Goal: Task Accomplishment & Management: Use online tool/utility

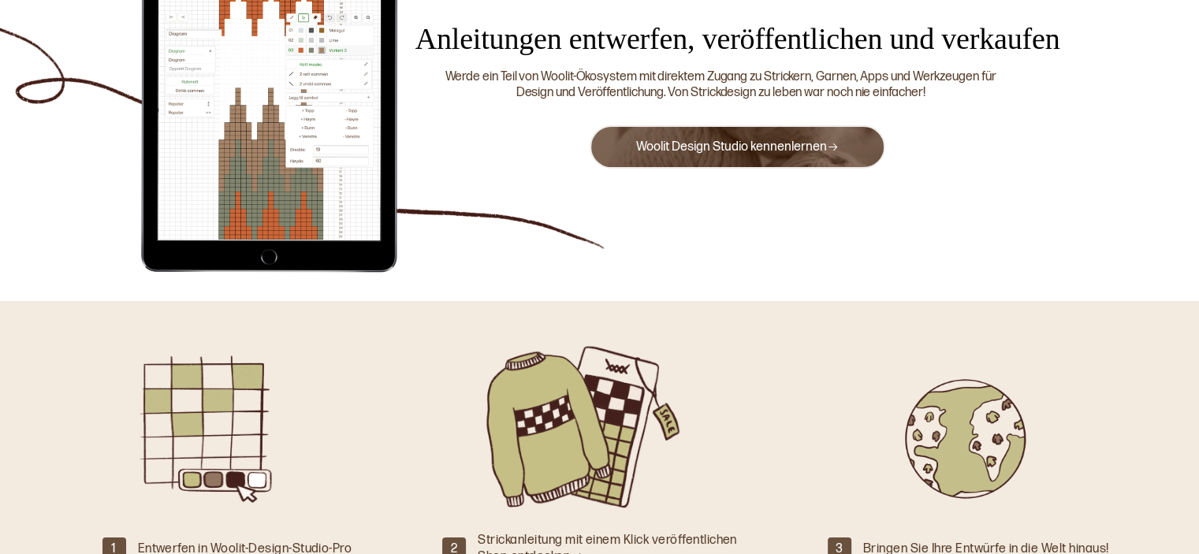
scroll to position [188, 0]
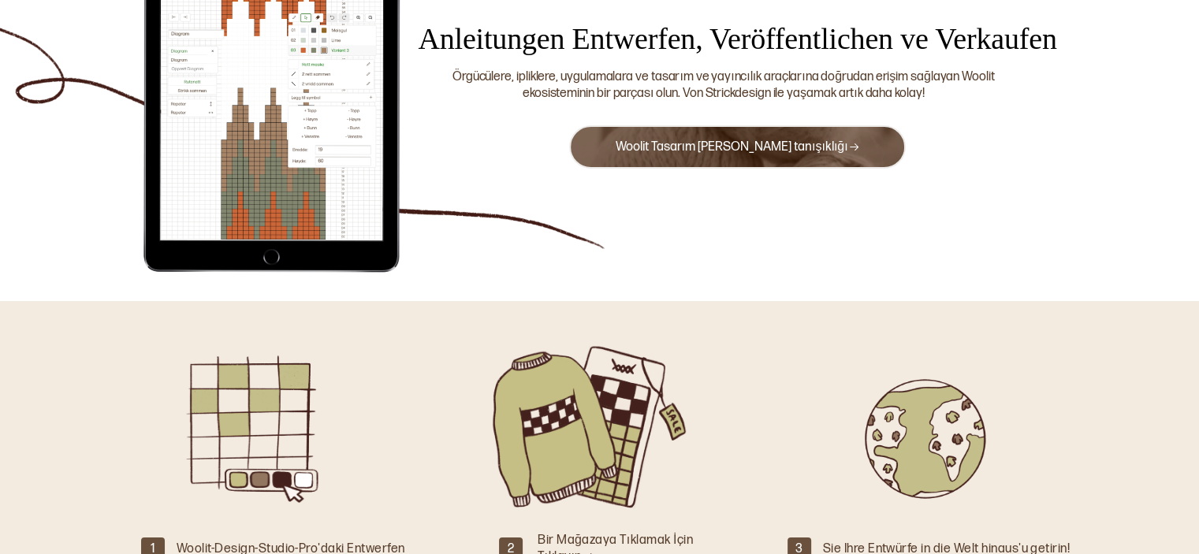
click at [807, 165] on button "Woolit Tasarım [PERSON_NAME] tanışıklığı" at bounding box center [737, 146] width 337 height 43
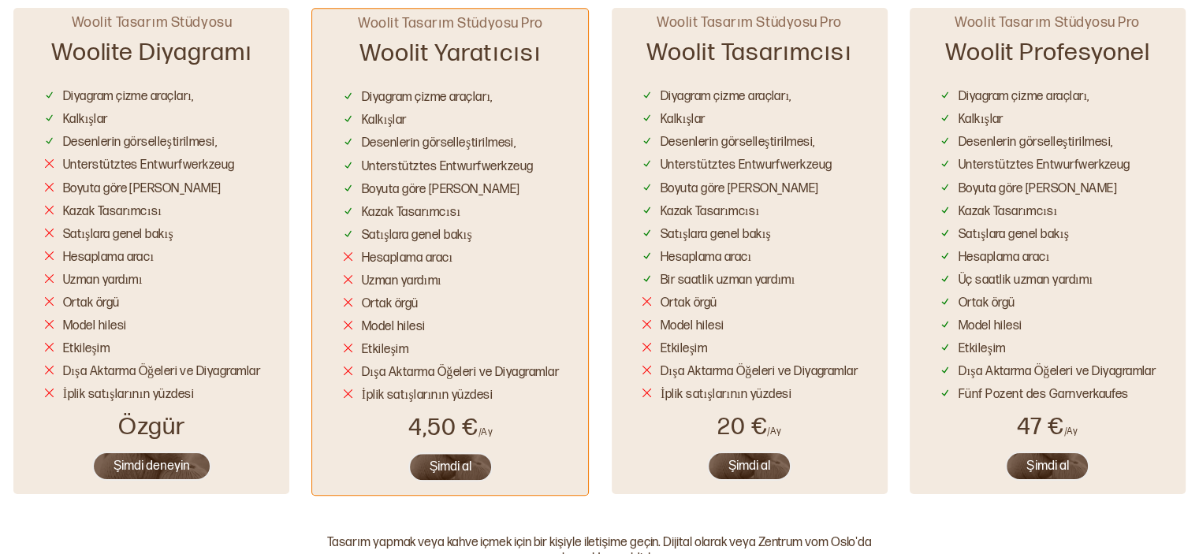
scroll to position [974, 0]
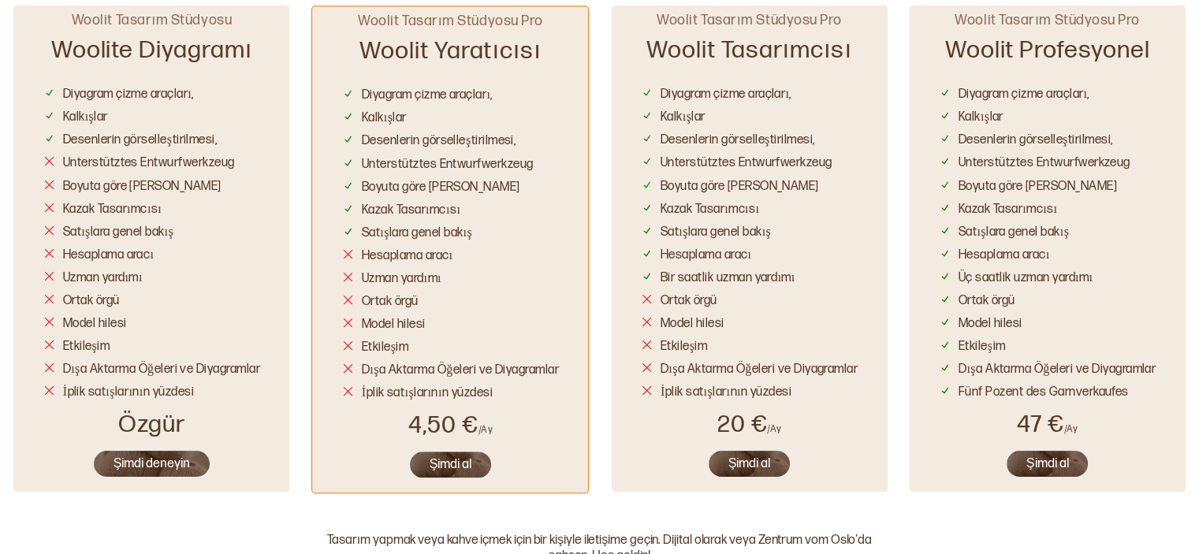
click at [152, 447] on div "Woolit Tasarım Stüdyosu Woolite Diyagramı Diyagram çizme araçları, Kalkışlar De…" at bounding box center [151, 249] width 276 height 486
click at [156, 463] on font "Şimdi deneyin" at bounding box center [152, 463] width 77 height 15
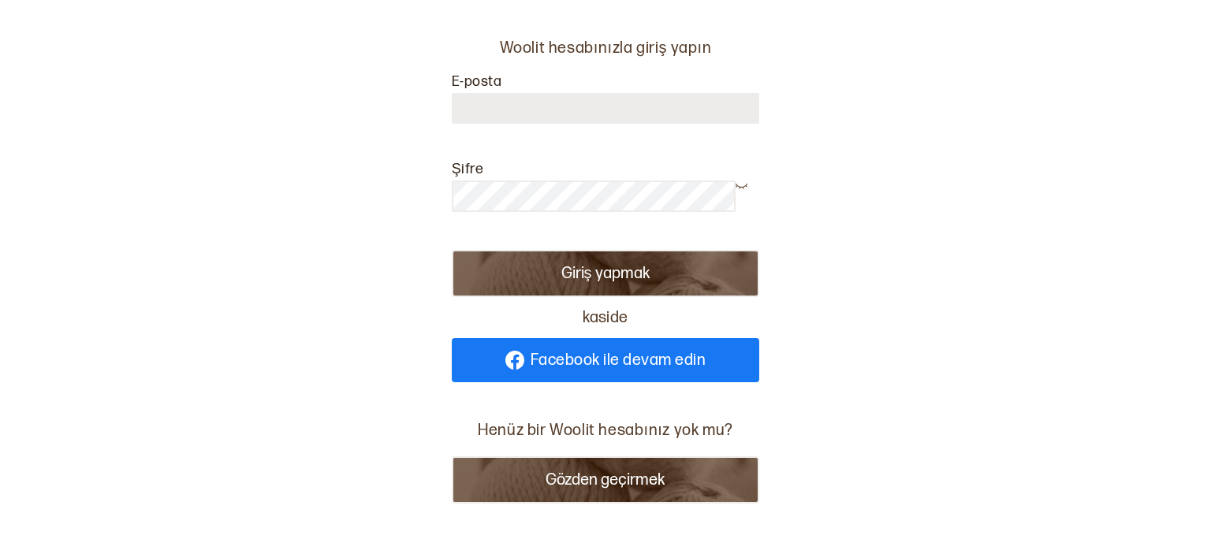
click at [557, 479] on font "Gözden geçirmek" at bounding box center [606, 480] width 120 height 19
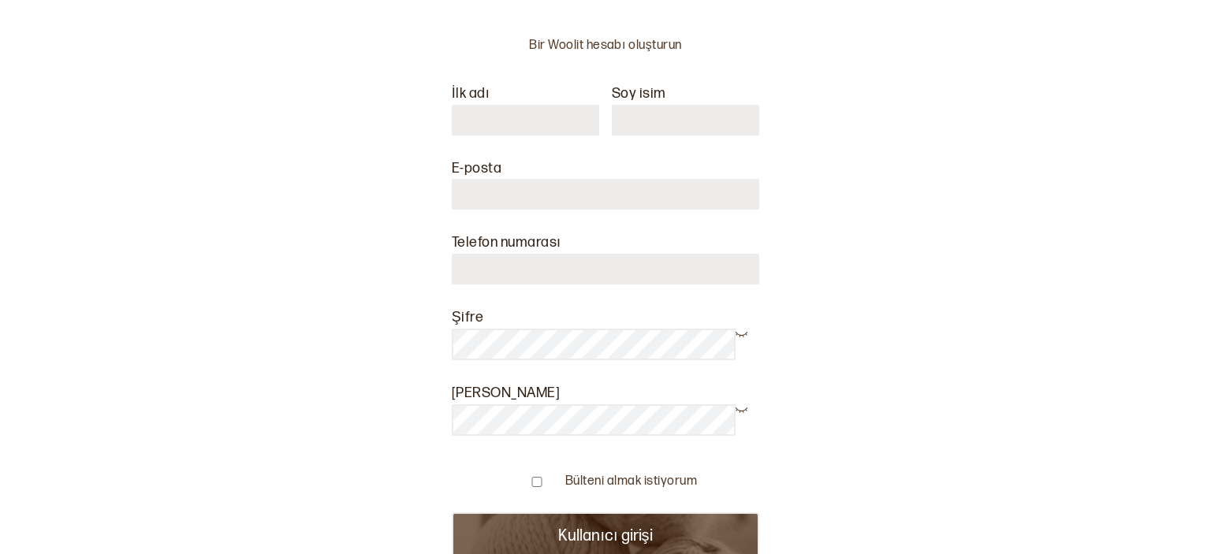
click at [514, 124] on input "text" at bounding box center [525, 120] width 147 height 31
click at [517, 125] on input "*" at bounding box center [525, 120] width 147 height 31
type input "***"
click at [660, 131] on input "text" at bounding box center [685, 120] width 147 height 31
type input "*"
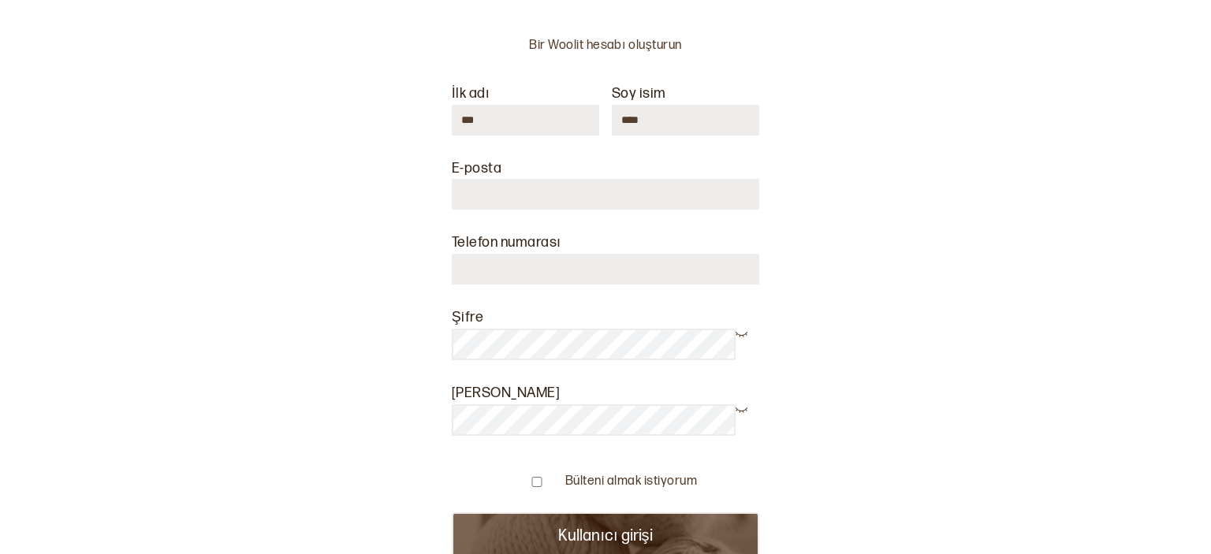
type input "****"
click at [570, 192] on input at bounding box center [605, 194] width 307 height 31
click at [520, 193] on input "**********" at bounding box center [605, 194] width 307 height 31
click at [590, 192] on input "**********" at bounding box center [605, 194] width 307 height 31
type input "**********"
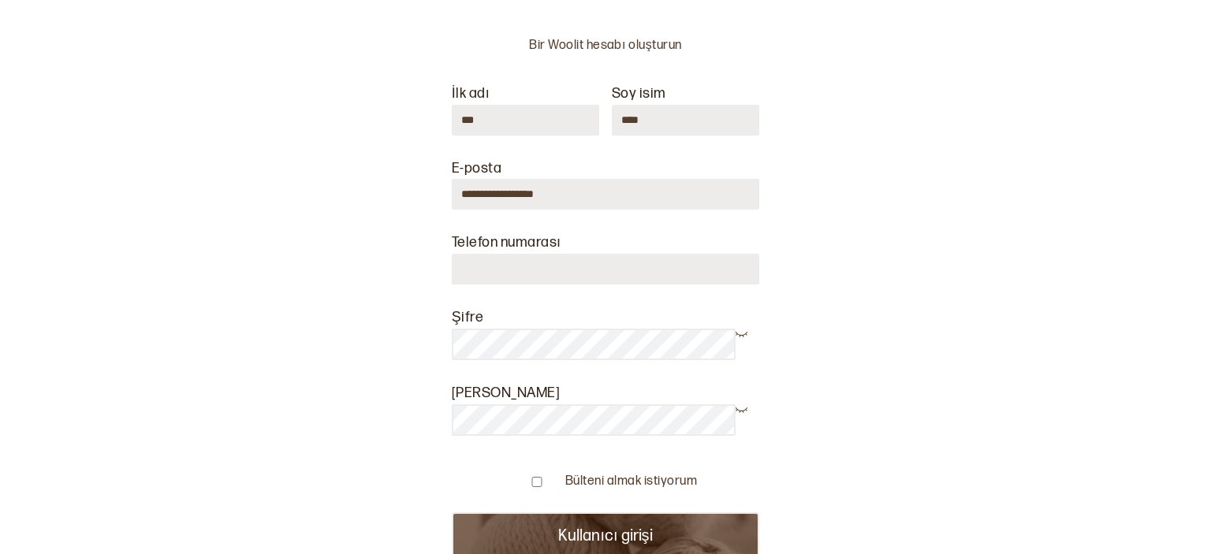
click at [569, 267] on input "number" at bounding box center [605, 269] width 307 height 31
type input "**********"
click at [948, 260] on div "**********" at bounding box center [605, 277] width 1211 height 554
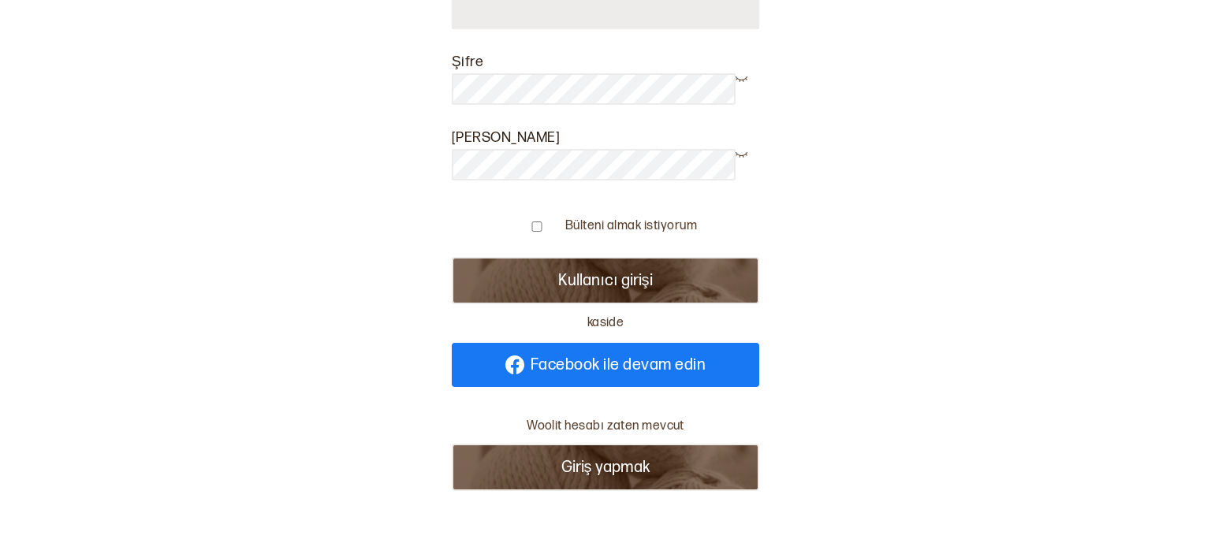
scroll to position [265, 0]
click at [452, 257] on button "Kullanıcı girişi" at bounding box center [605, 280] width 307 height 47
click at [528, 220] on div "Bülteni almak istiyorum" at bounding box center [605, 225] width 183 height 17
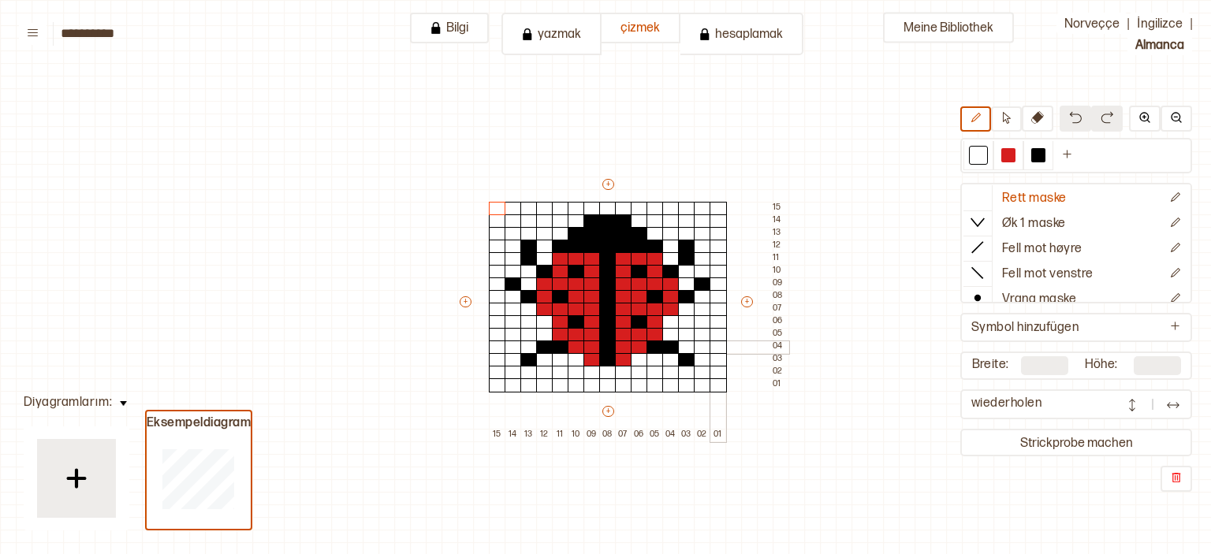
scroll to position [76, 55]
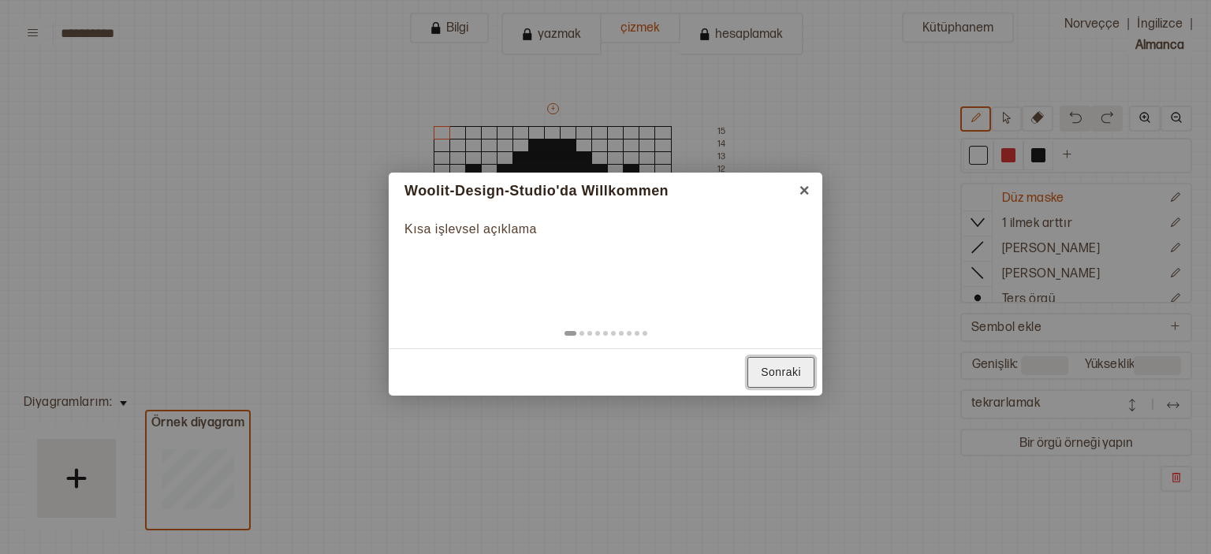
click at [802, 377] on link "Sonraki" at bounding box center [780, 372] width 67 height 31
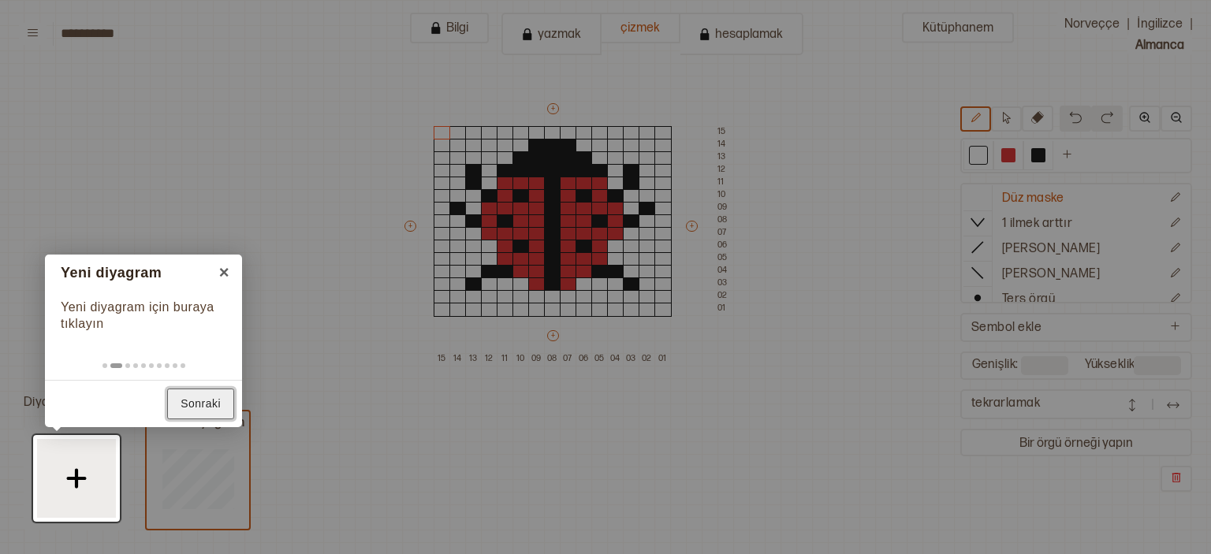
click at [197, 409] on font "Sonraki" at bounding box center [201, 403] width 40 height 13
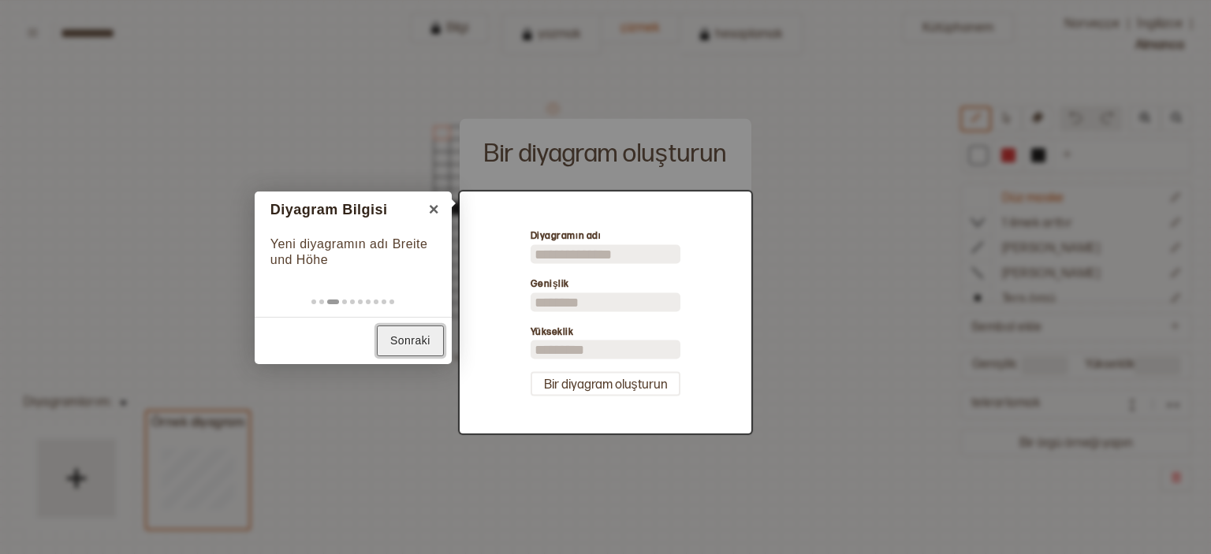
click at [398, 344] on font "Sonraki" at bounding box center [410, 340] width 40 height 13
type input "**"
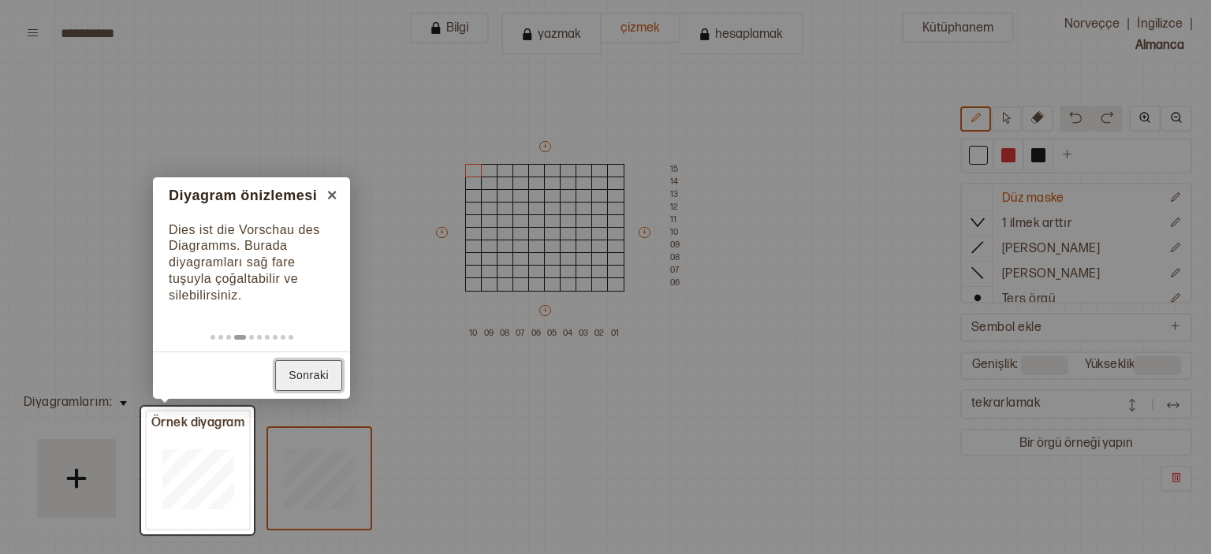
click at [300, 360] on link "Sonraki" at bounding box center [308, 375] width 67 height 31
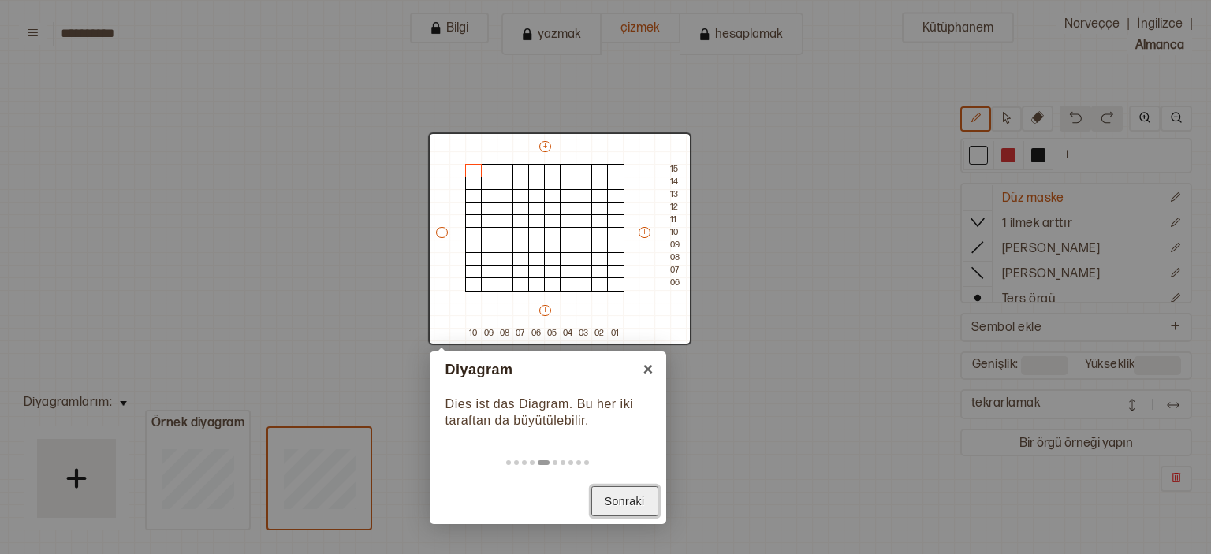
click at [622, 499] on font "Sonraki" at bounding box center [625, 501] width 40 height 13
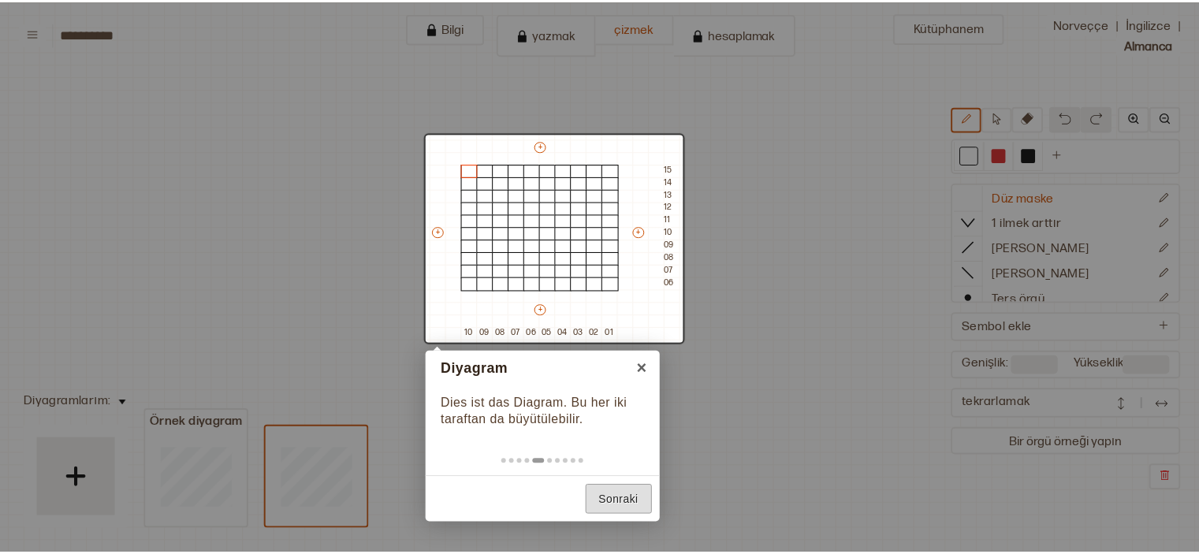
scroll to position [0, 55]
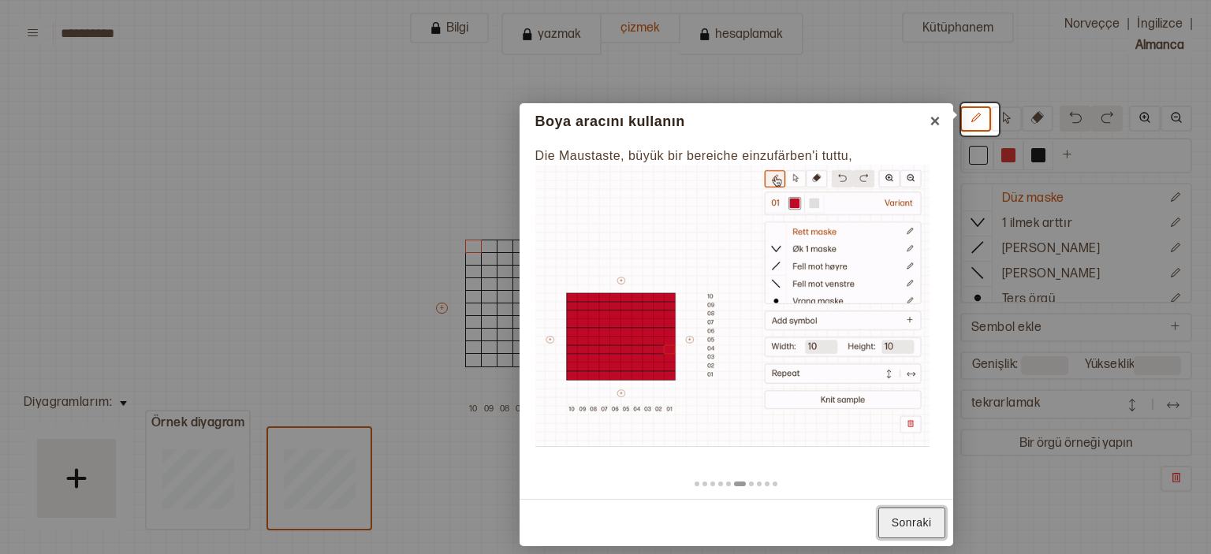
click at [911, 514] on link "Sonraki" at bounding box center [911, 523] width 67 height 31
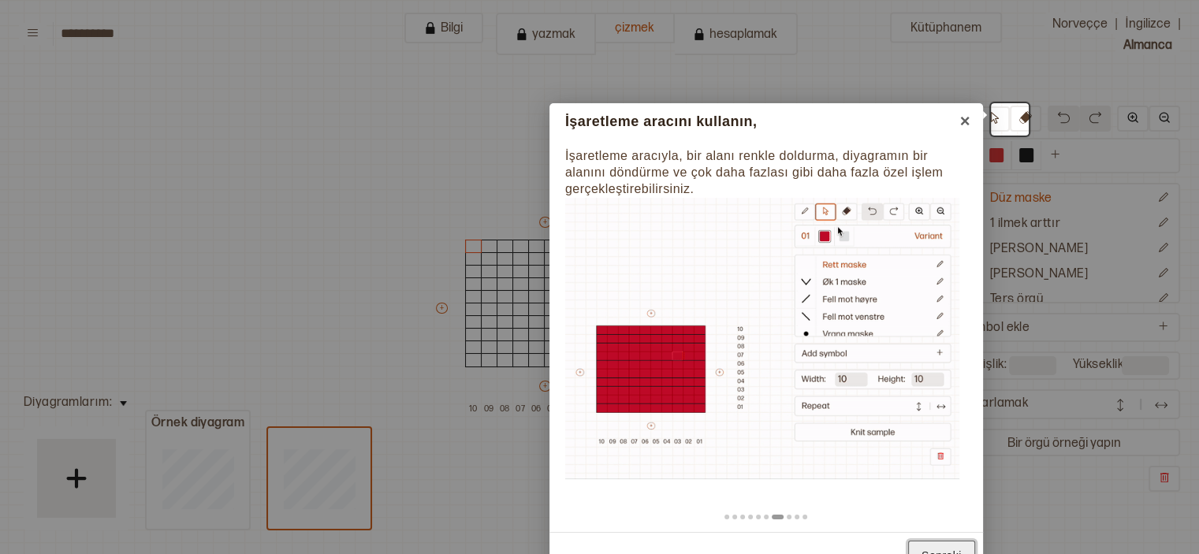
scroll to position [23, 0]
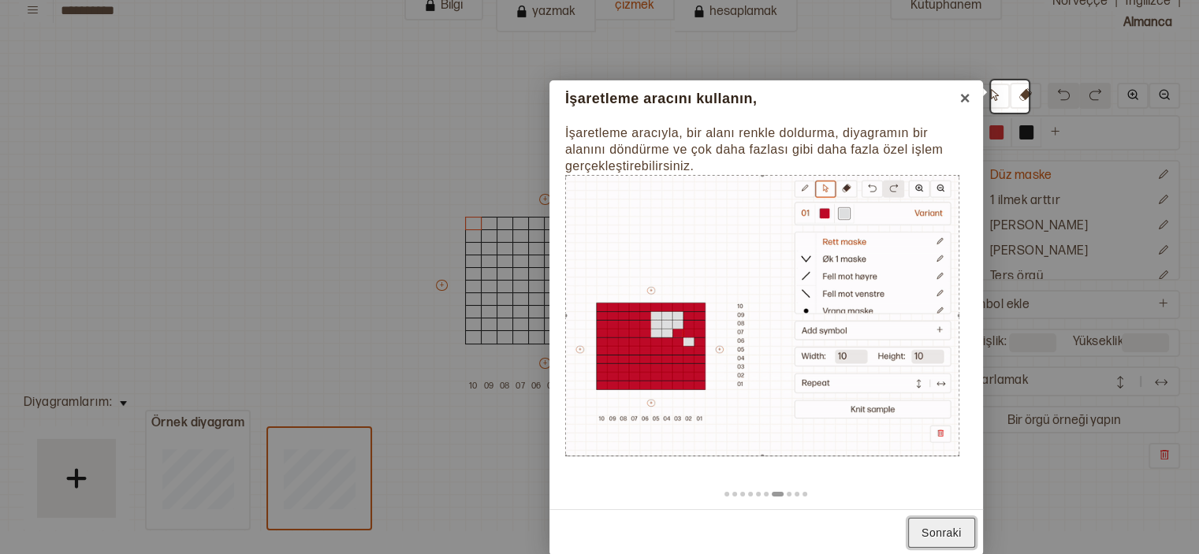
click at [929, 535] on font "Sonraki" at bounding box center [942, 533] width 40 height 13
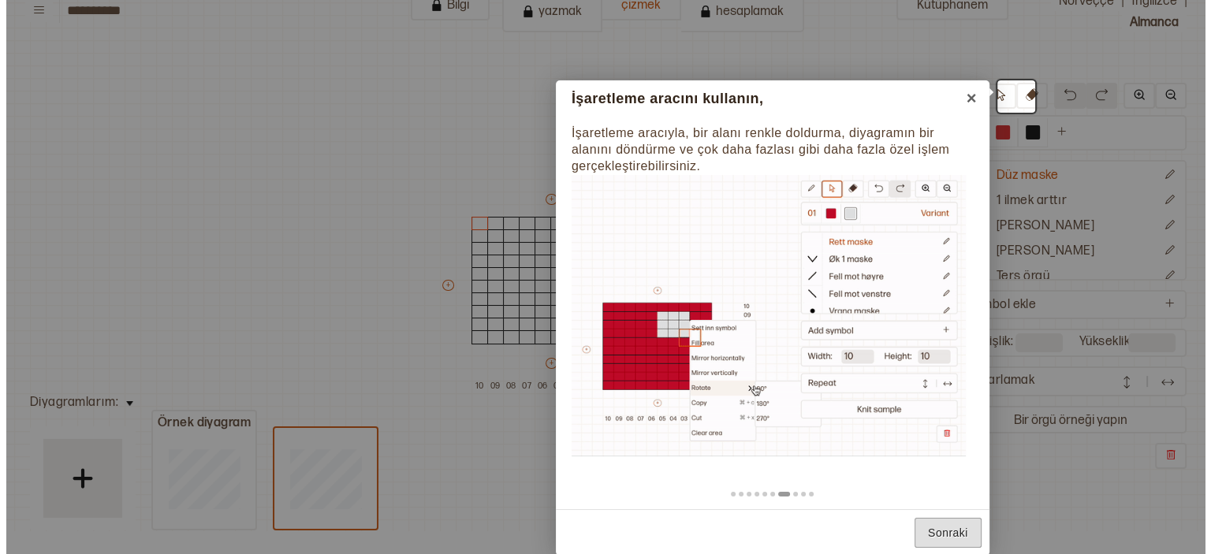
scroll to position [0, 55]
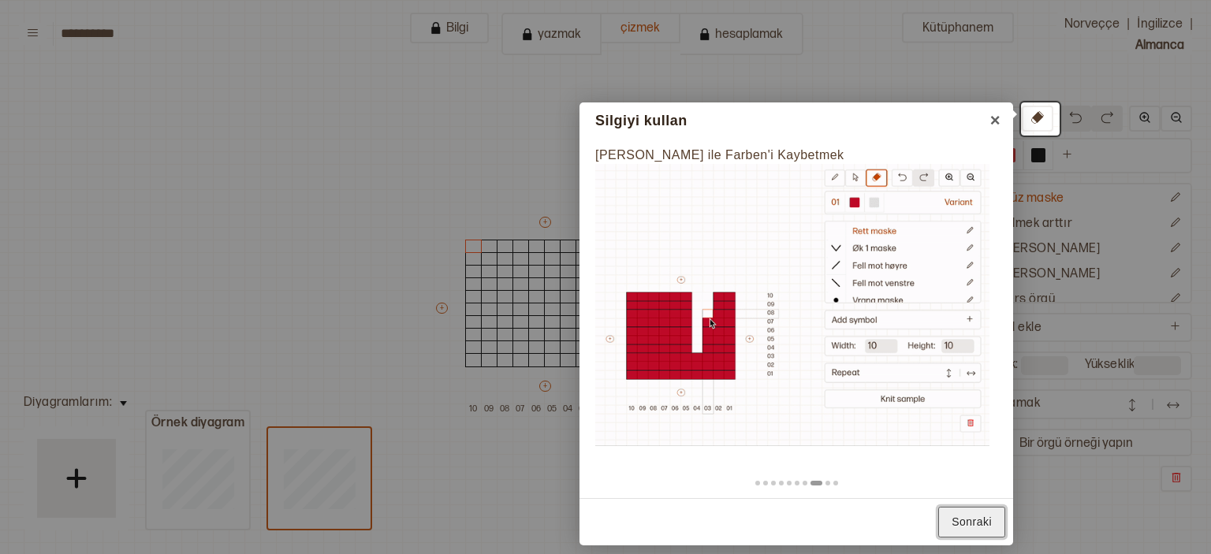
click at [953, 535] on link "Sonraki" at bounding box center [971, 522] width 67 height 31
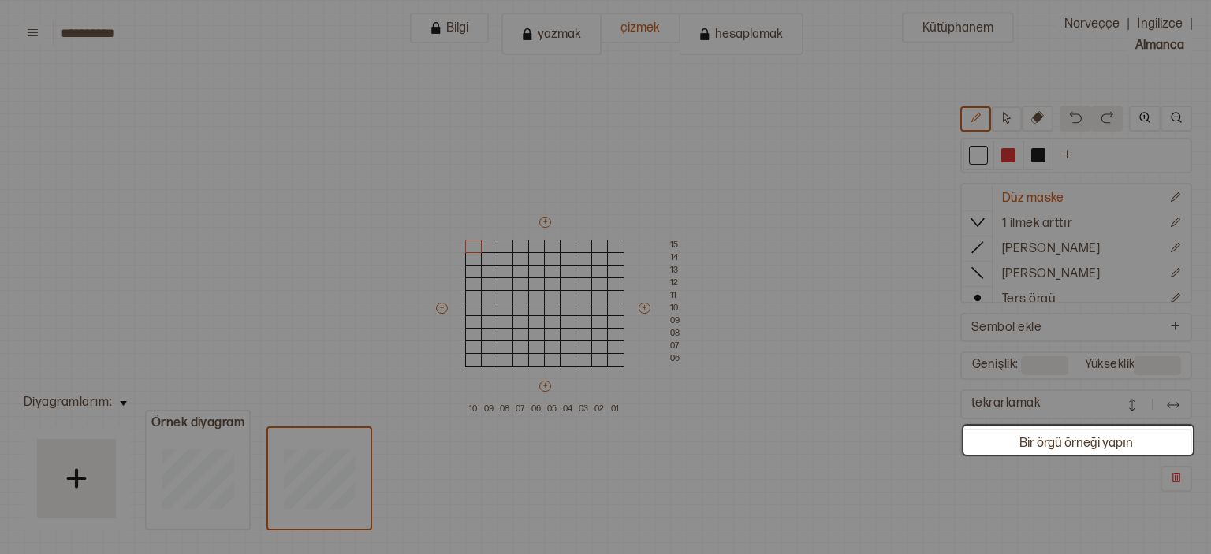
scroll to position [322, 55]
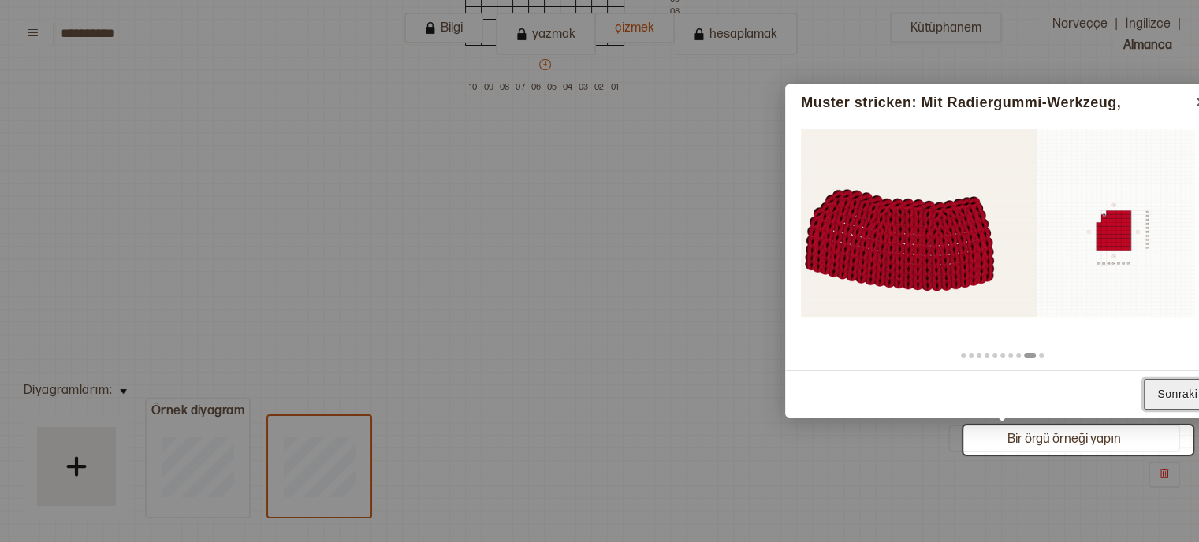
click at [1185, 390] on font "Sonraki" at bounding box center [1177, 394] width 40 height 13
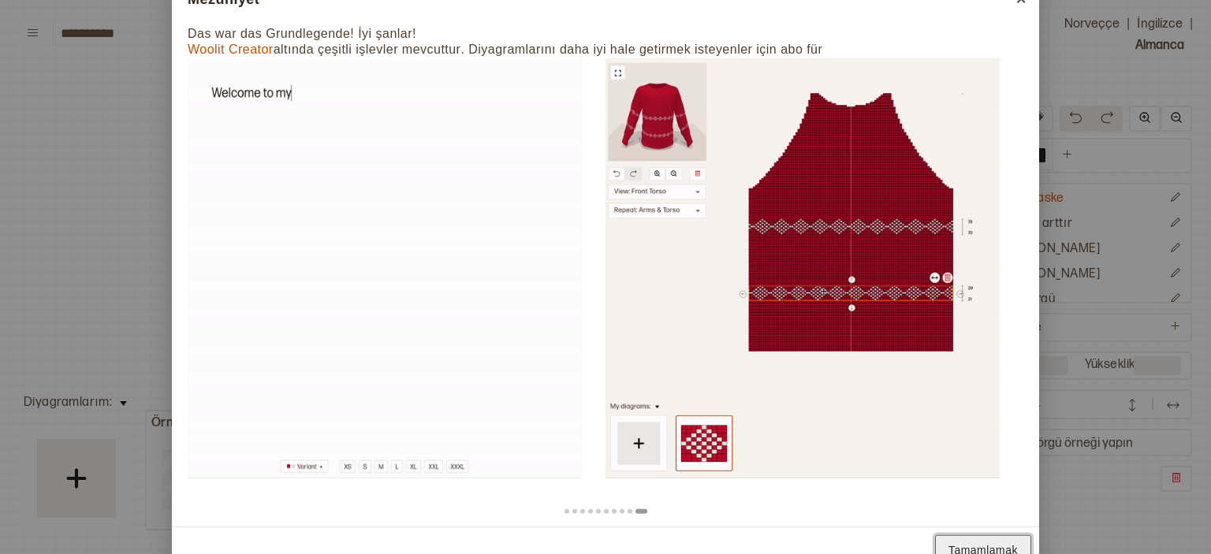
click at [996, 542] on link "Tamamlamak" at bounding box center [983, 550] width 96 height 31
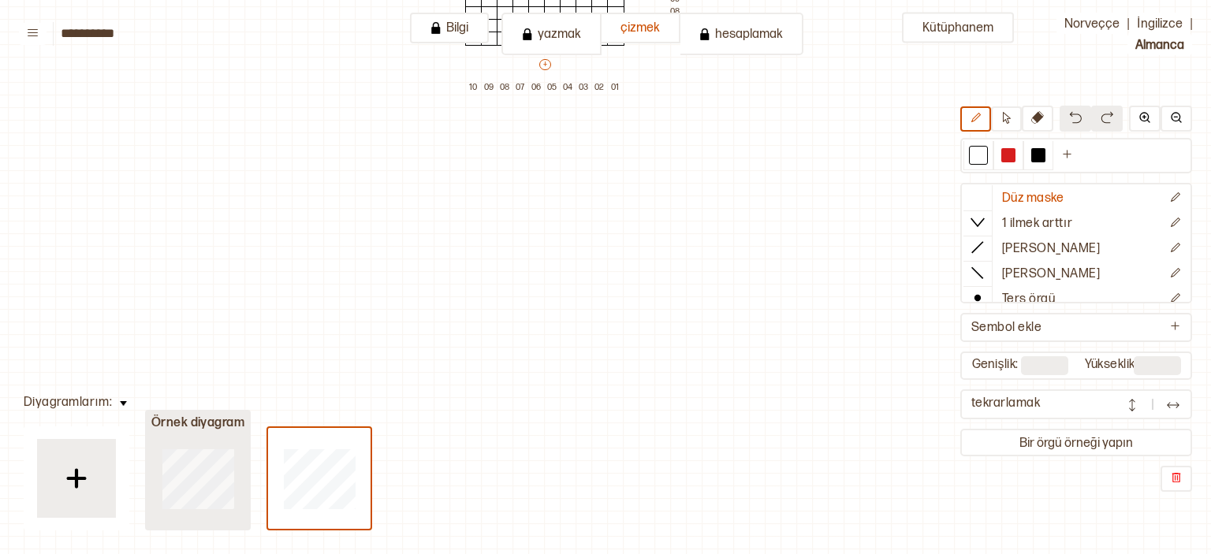
type input "**"
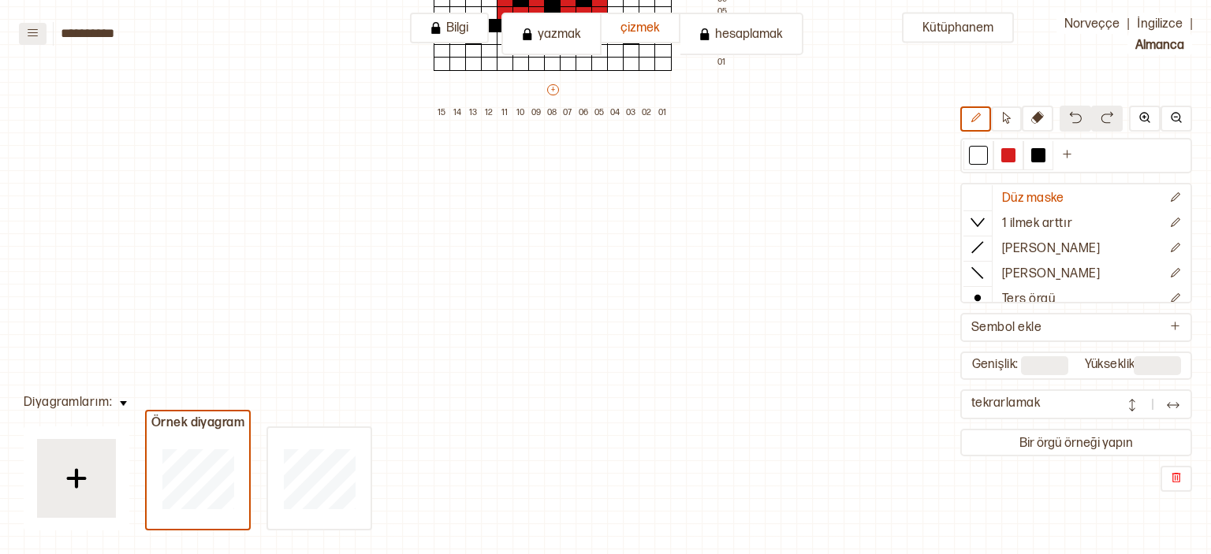
click at [38, 43] on button at bounding box center [33, 34] width 28 height 22
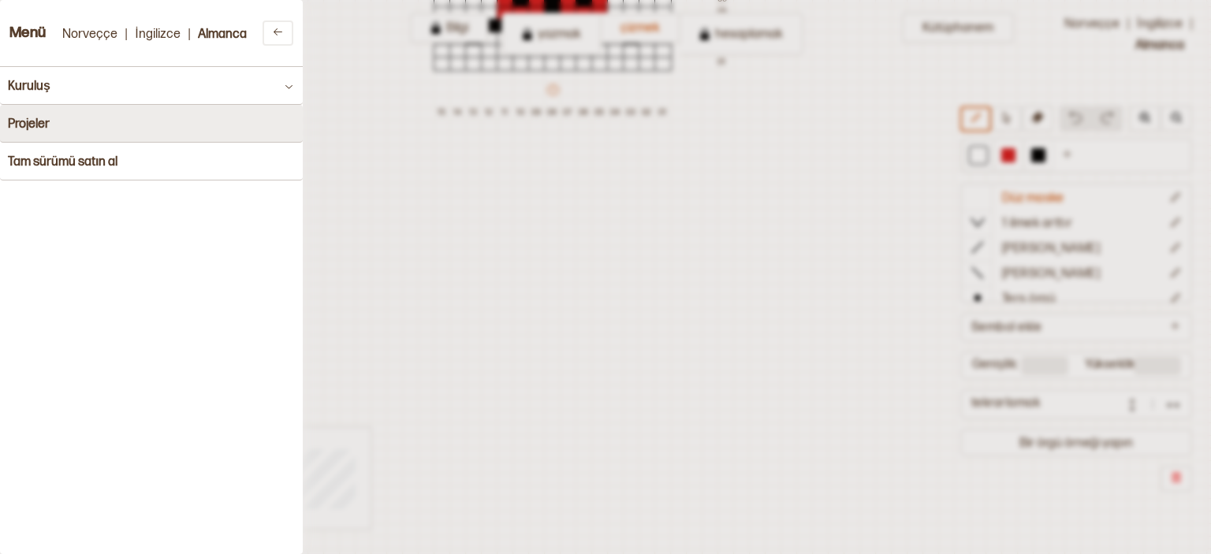
click at [52, 129] on button "Projeler" at bounding box center [151, 124] width 303 height 38
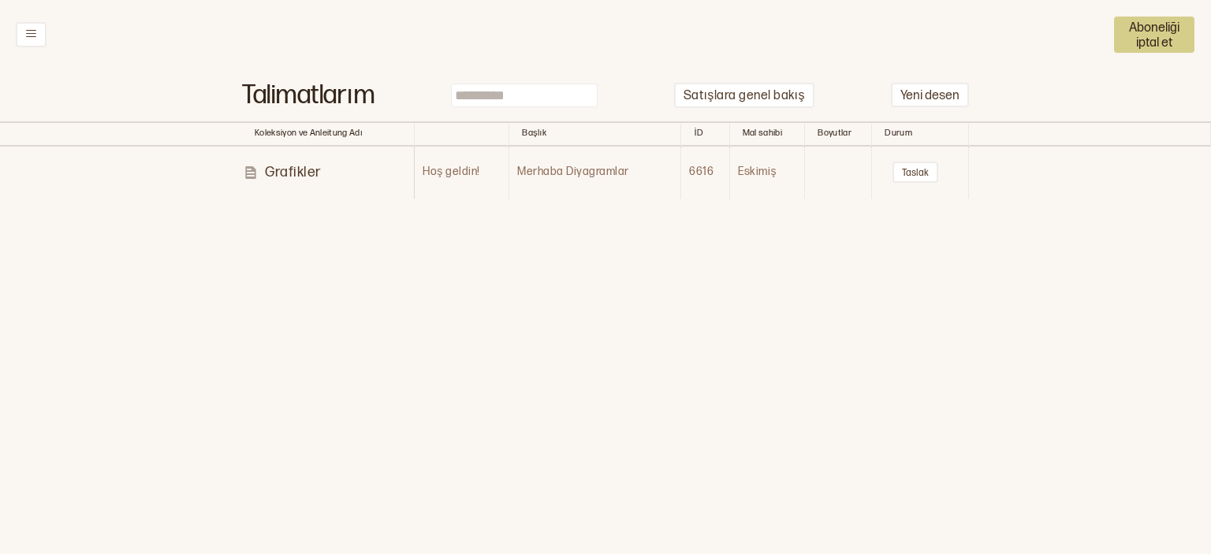
click at [556, 176] on font "Merhaba Diyagramlar" at bounding box center [572, 171] width 111 height 13
click at [299, 170] on font "Grafikler" at bounding box center [293, 172] width 57 height 17
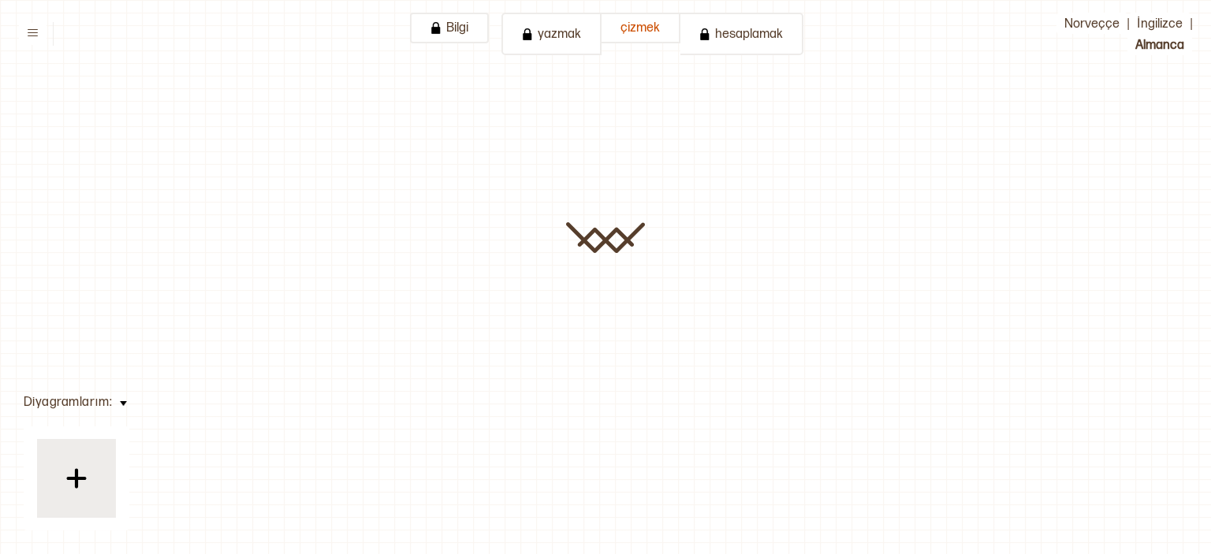
type input "**********"
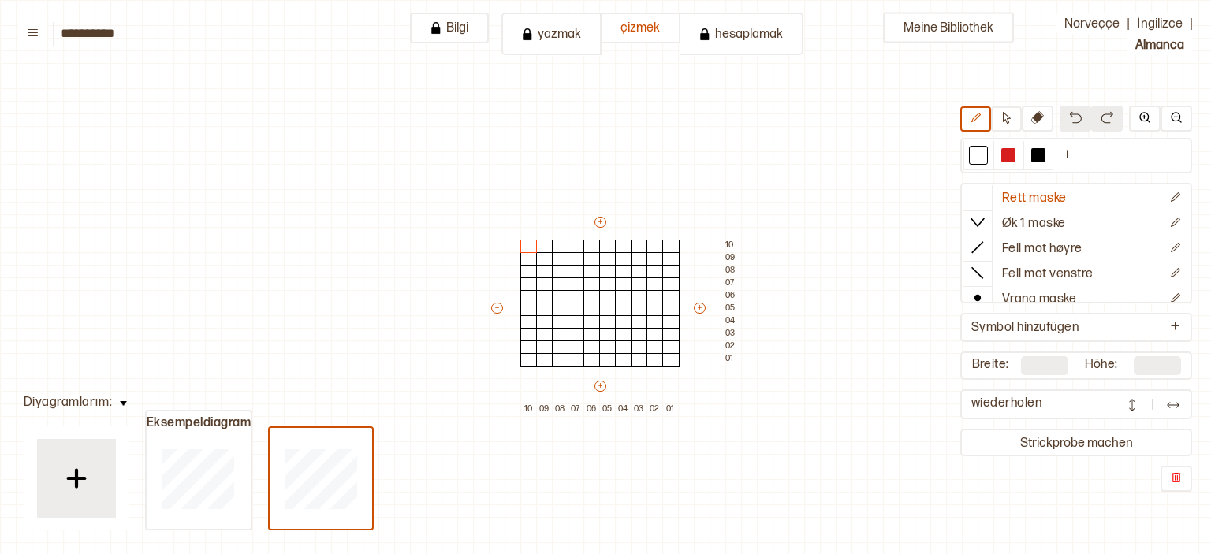
scroll to position [44, 16]
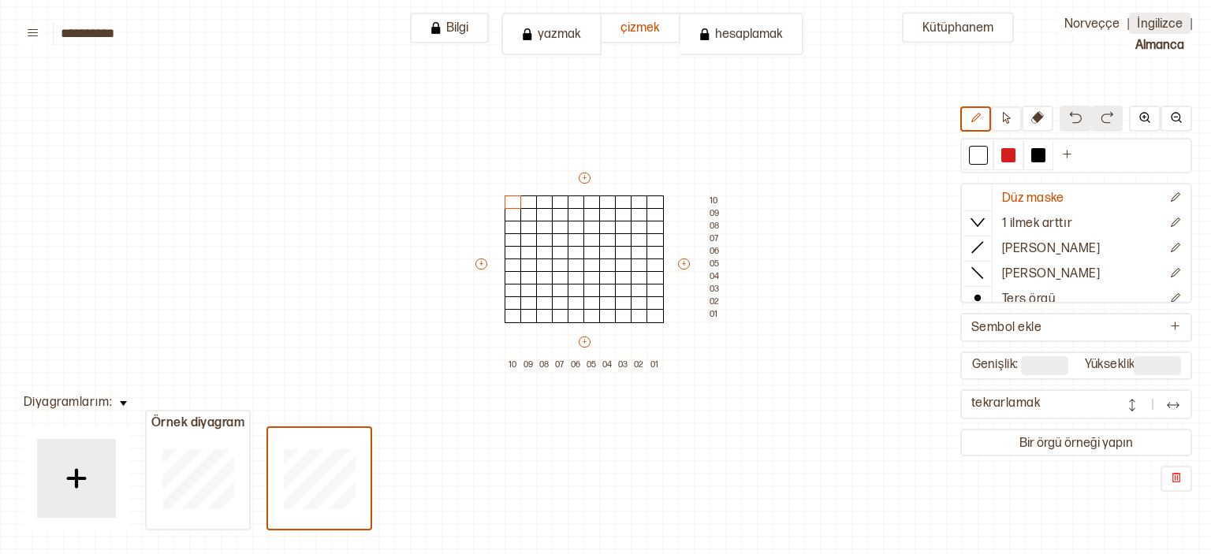
click at [1151, 20] on font "İngilizce" at bounding box center [1159, 24] width 45 height 15
click at [974, 21] on font "Kütüphanem" at bounding box center [957, 27] width 71 height 15
type input "**"
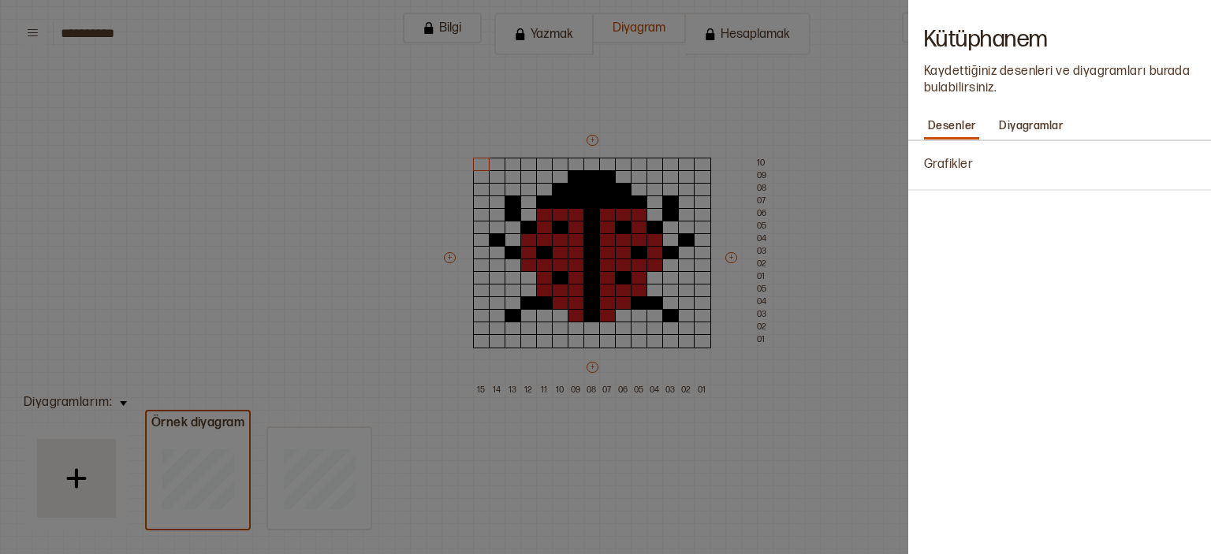
click at [968, 226] on div "Grafikler" at bounding box center [1059, 347] width 303 height 413
drag, startPoint x: 968, startPoint y: 226, endPoint x: 1041, endPoint y: 126, distance: 124.1
click at [1041, 126] on div "Kütüphanem Kaydettiğiniz desenleri ve diyagramları burada bulabilirsiniz. Desen…" at bounding box center [1059, 277] width 303 height 554
click at [1041, 126] on font "Diyagramlar" at bounding box center [1031, 125] width 64 height 13
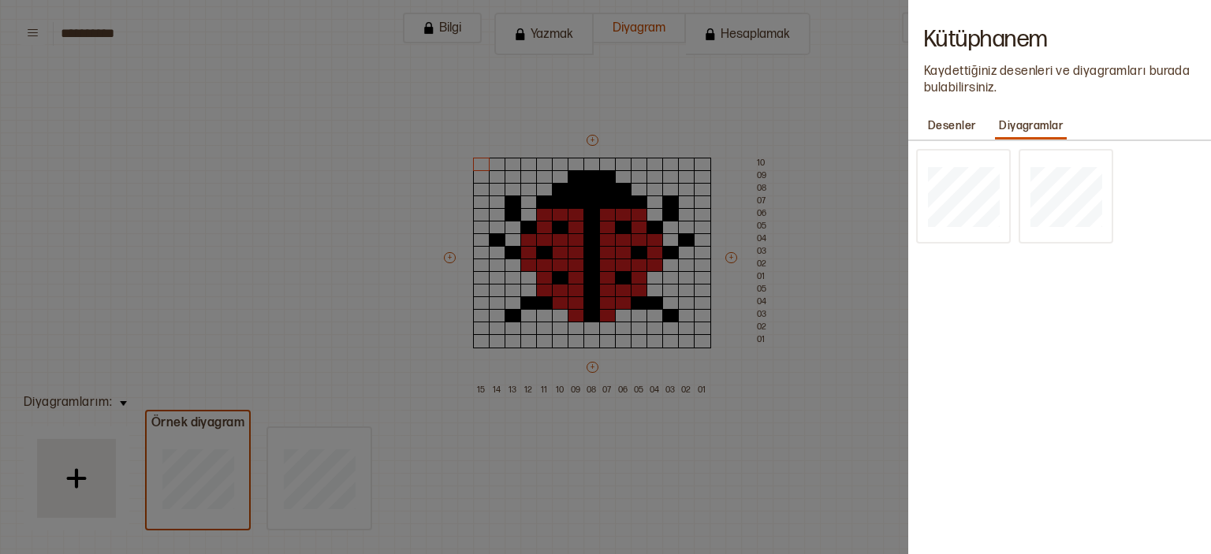
click at [783, 274] on div at bounding box center [605, 277] width 1211 height 554
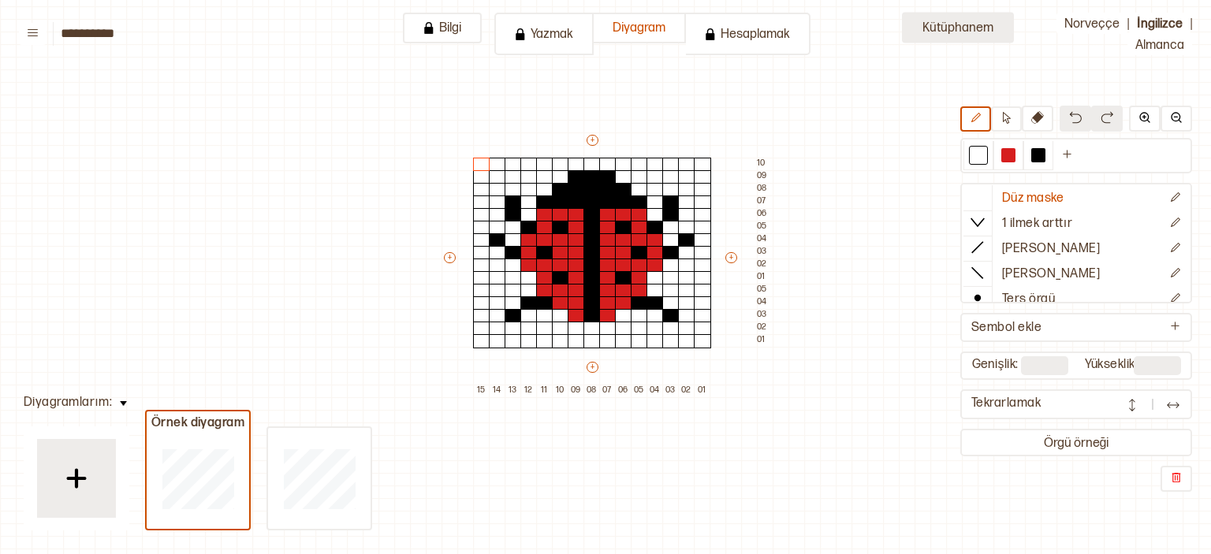
click at [964, 24] on font "Kütüphanem" at bounding box center [957, 27] width 71 height 15
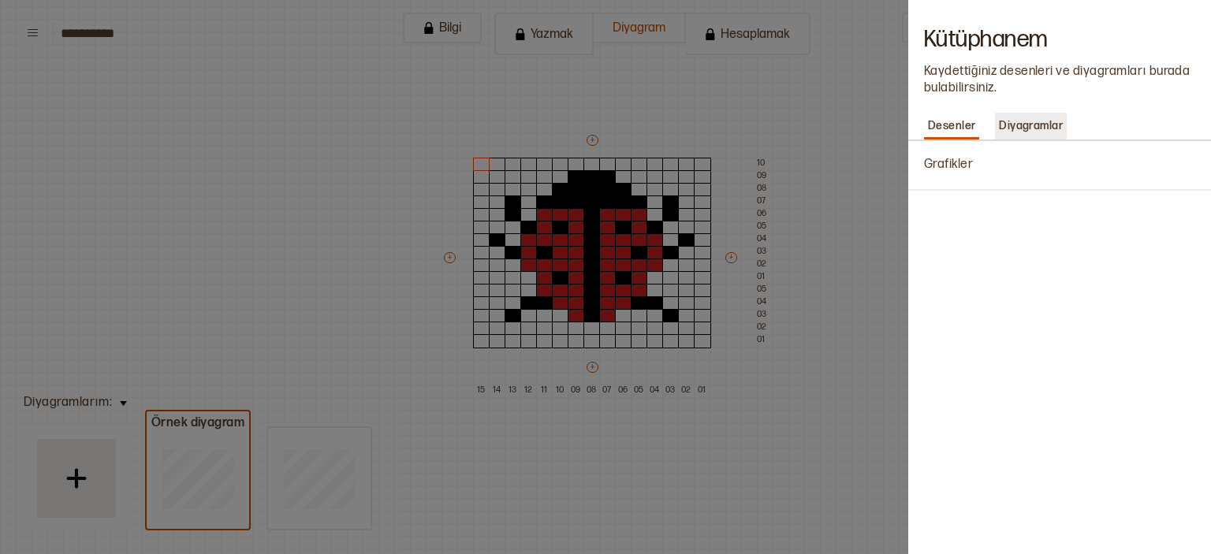
click at [1023, 123] on font "Diyagramlar" at bounding box center [1031, 125] width 64 height 13
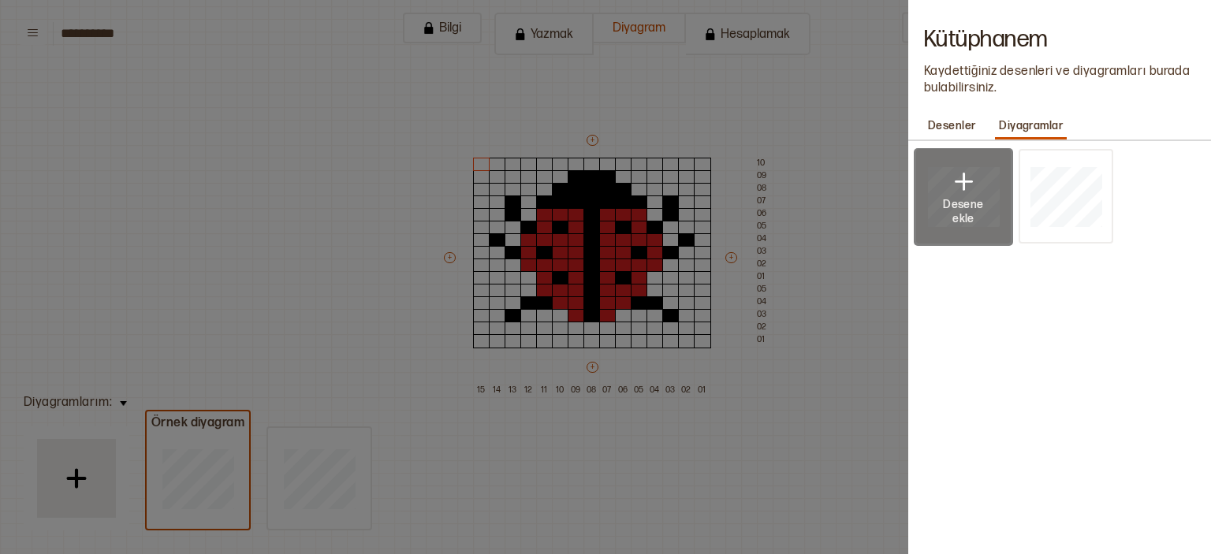
click at [966, 226] on div at bounding box center [963, 197] width 99 height 98
type input "**"
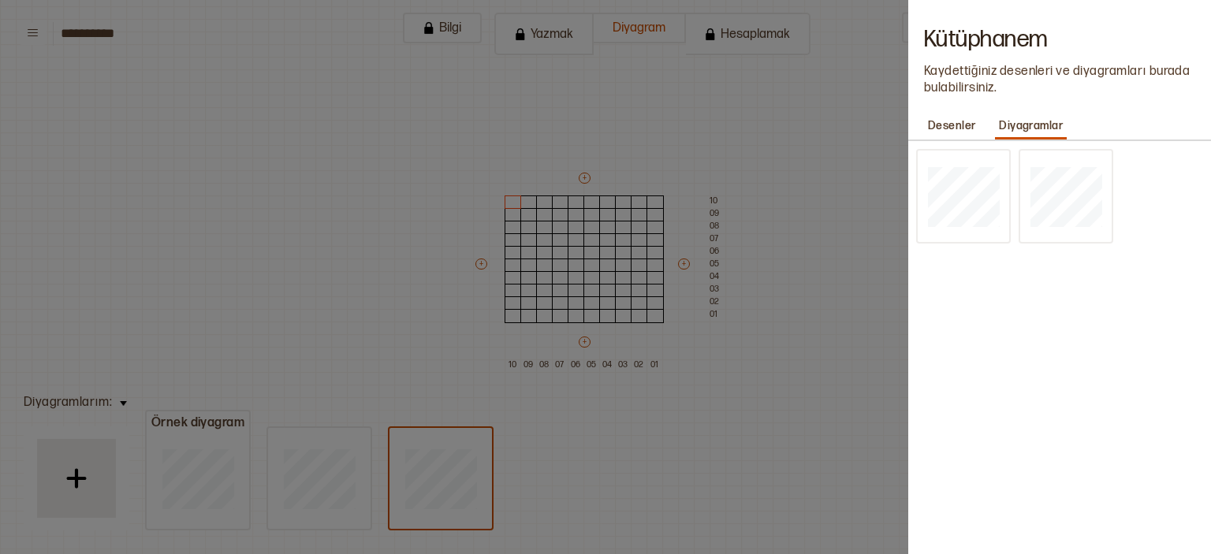
click at [816, 289] on div at bounding box center [605, 277] width 1211 height 554
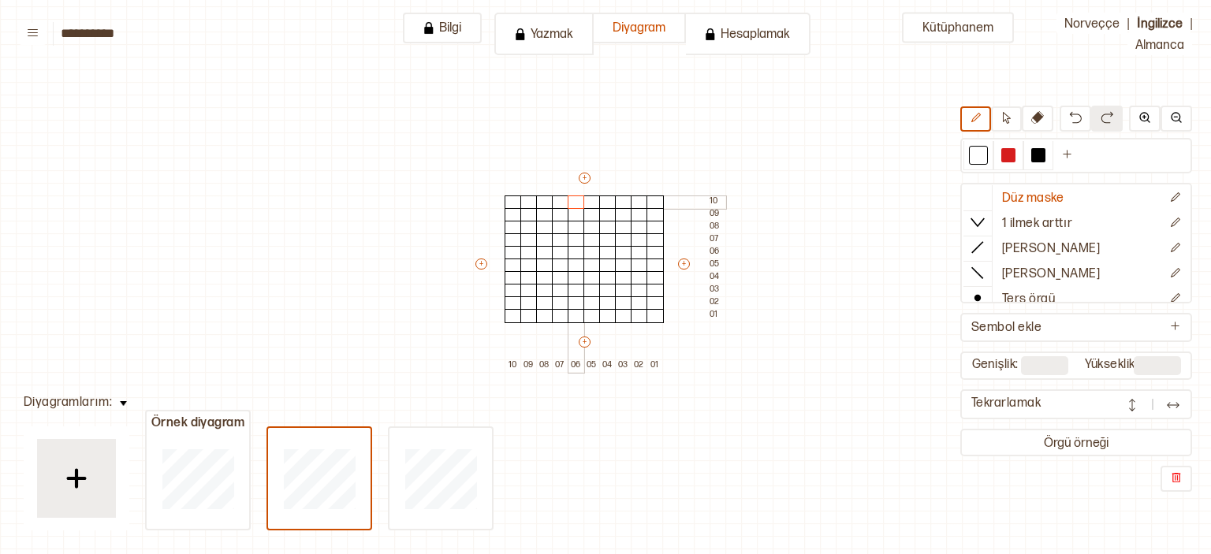
click at [579, 203] on div at bounding box center [576, 203] width 17 height 14
click at [506, 197] on div at bounding box center [513, 203] width 17 height 14
click at [1041, 153] on div at bounding box center [1038, 155] width 14 height 14
click at [1041, 159] on div at bounding box center [1038, 155] width 14 height 14
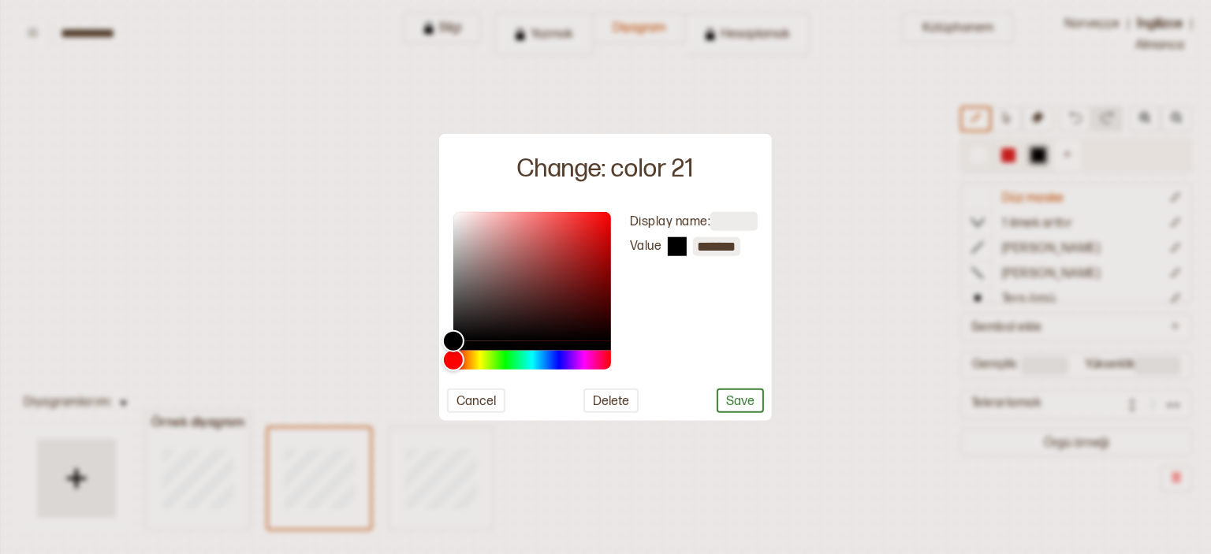
click at [1041, 159] on div at bounding box center [605, 277] width 1211 height 554
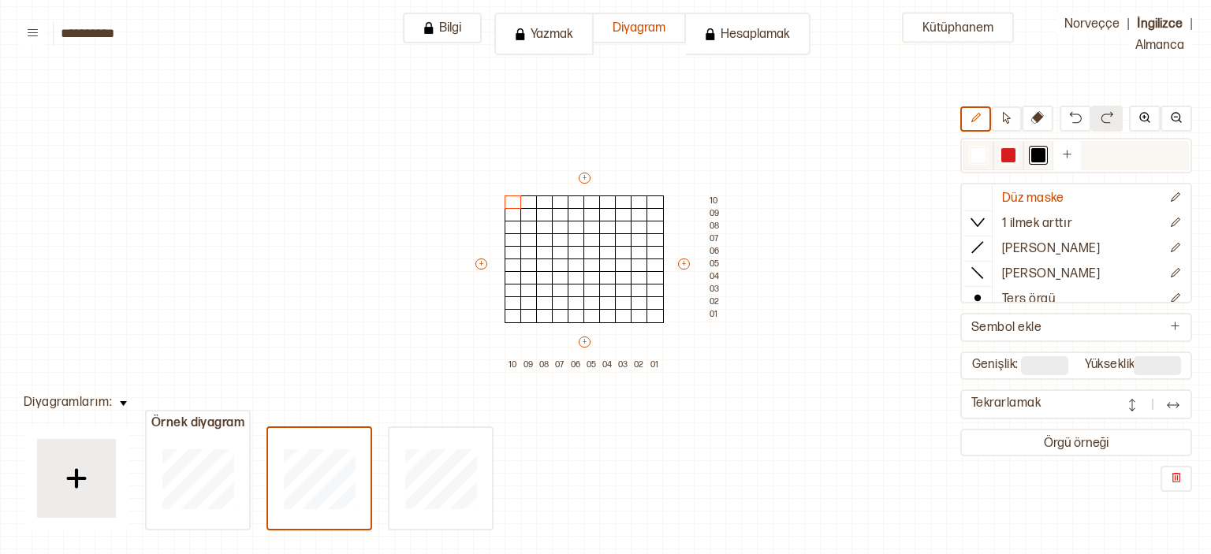
click at [1041, 159] on div at bounding box center [1038, 155] width 14 height 14
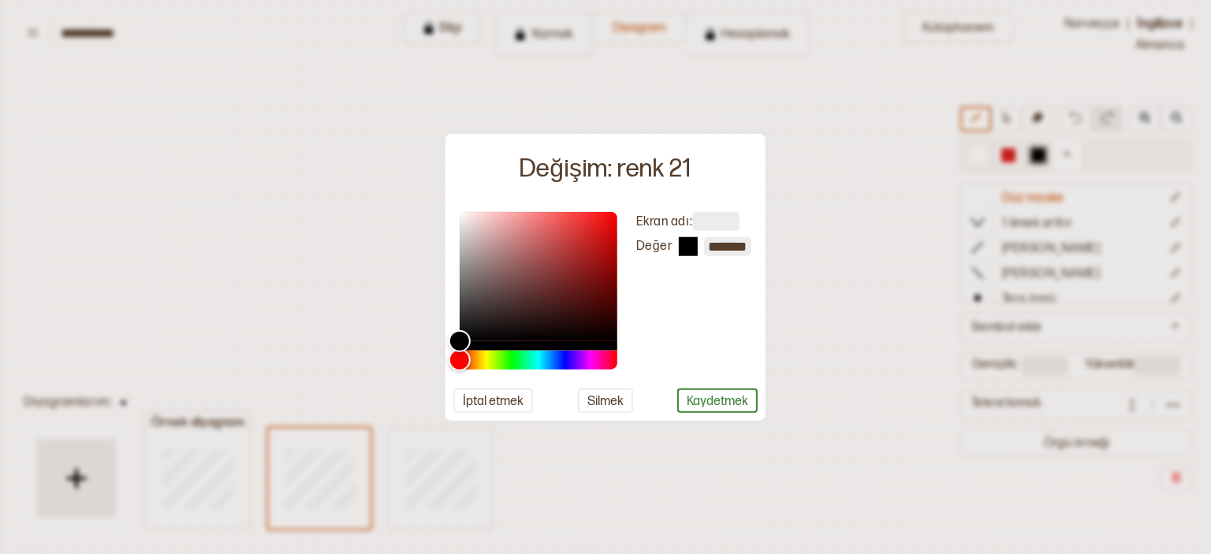
click at [1041, 159] on div at bounding box center [605, 277] width 1211 height 554
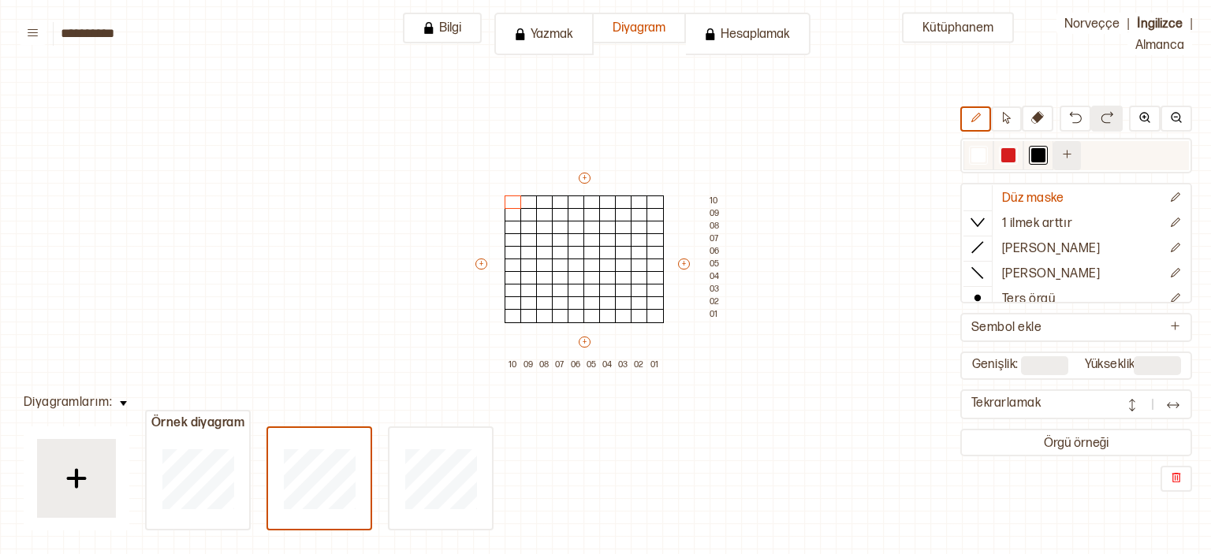
click at [1061, 152] on button at bounding box center [1067, 155] width 28 height 29
click at [1042, 155] on div at bounding box center [1038, 155] width 14 height 14
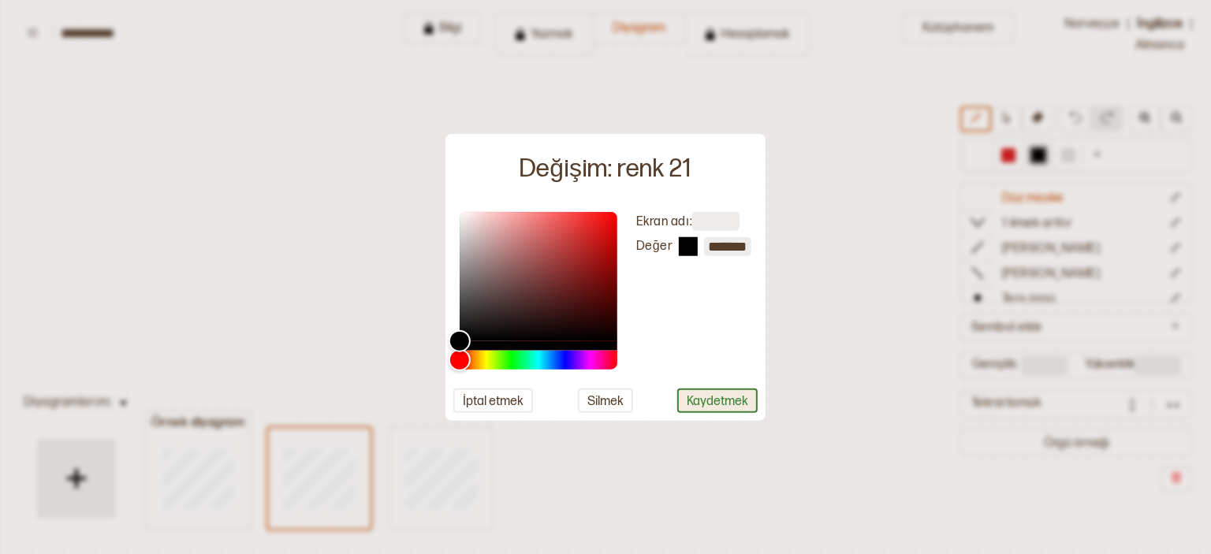
click at [725, 403] on font "Kaydetmek" at bounding box center [717, 401] width 61 height 15
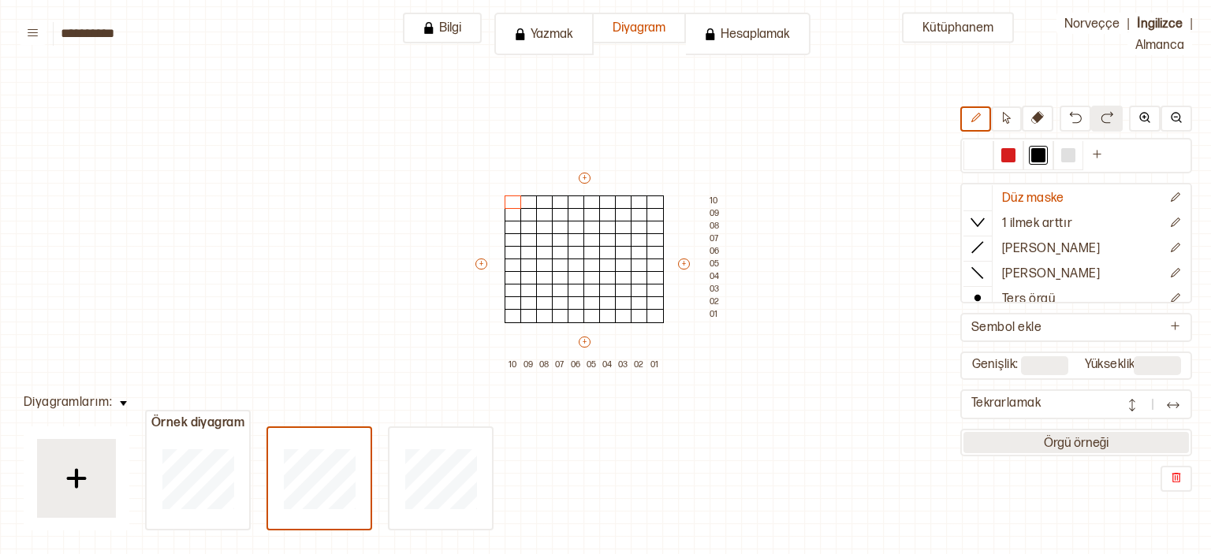
click at [1056, 443] on font "Örgü örneği" at bounding box center [1076, 443] width 65 height 15
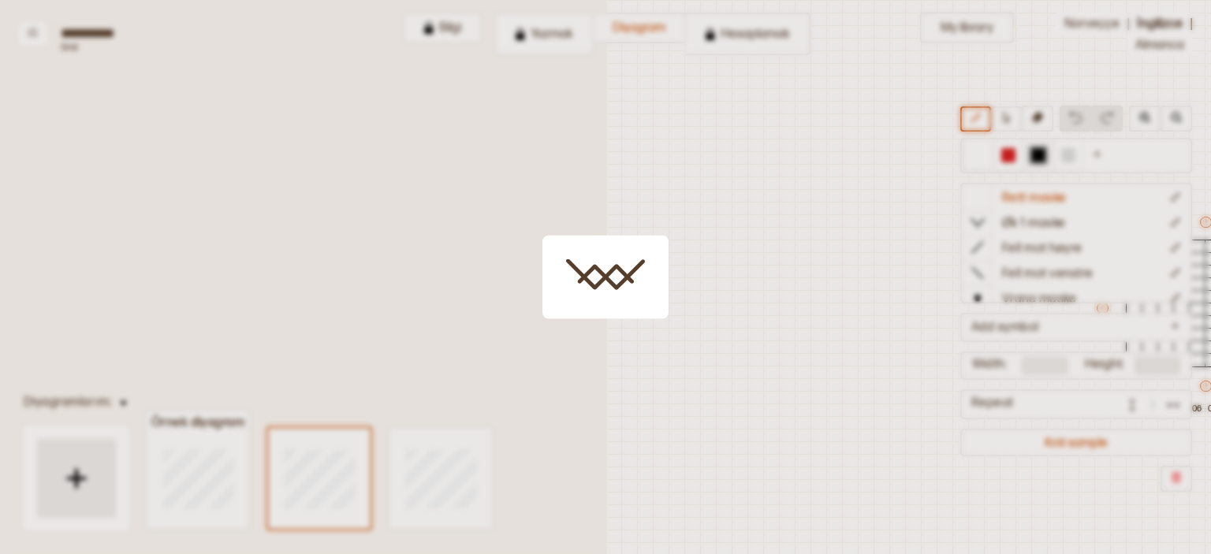
scroll to position [44, 445]
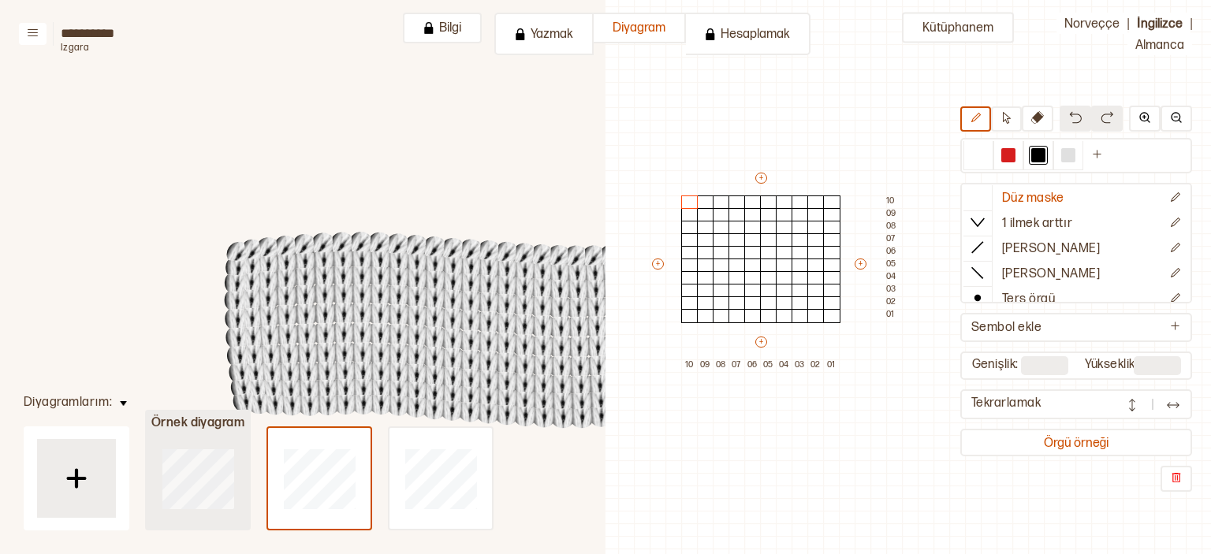
type input "**"
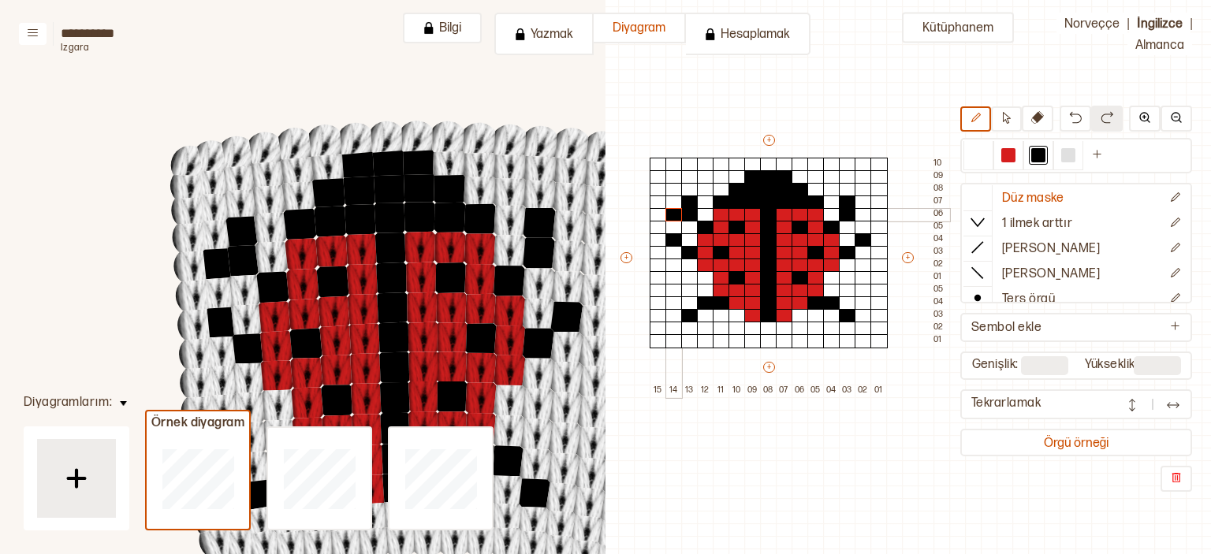
click at [676, 213] on div at bounding box center [673, 215] width 17 height 14
click at [752, 200] on div at bounding box center [752, 203] width 17 height 14
click at [1038, 149] on div at bounding box center [1038, 155] width 14 height 14
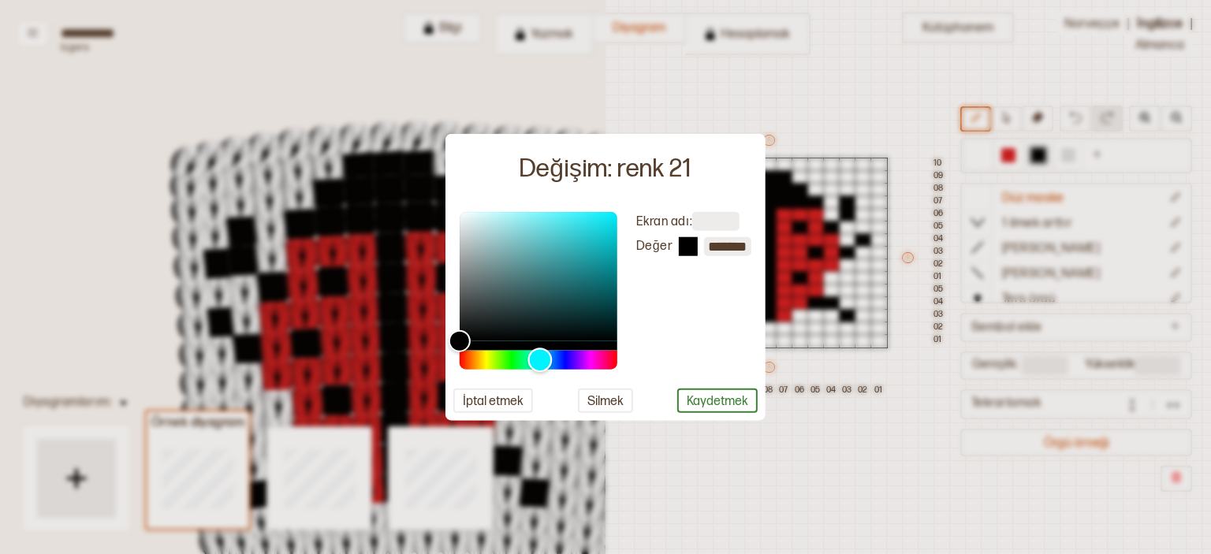
click at [540, 357] on div "Şapka" at bounding box center [539, 360] width 158 height 19
click at [692, 404] on font "Kaydetmek" at bounding box center [717, 401] width 61 height 15
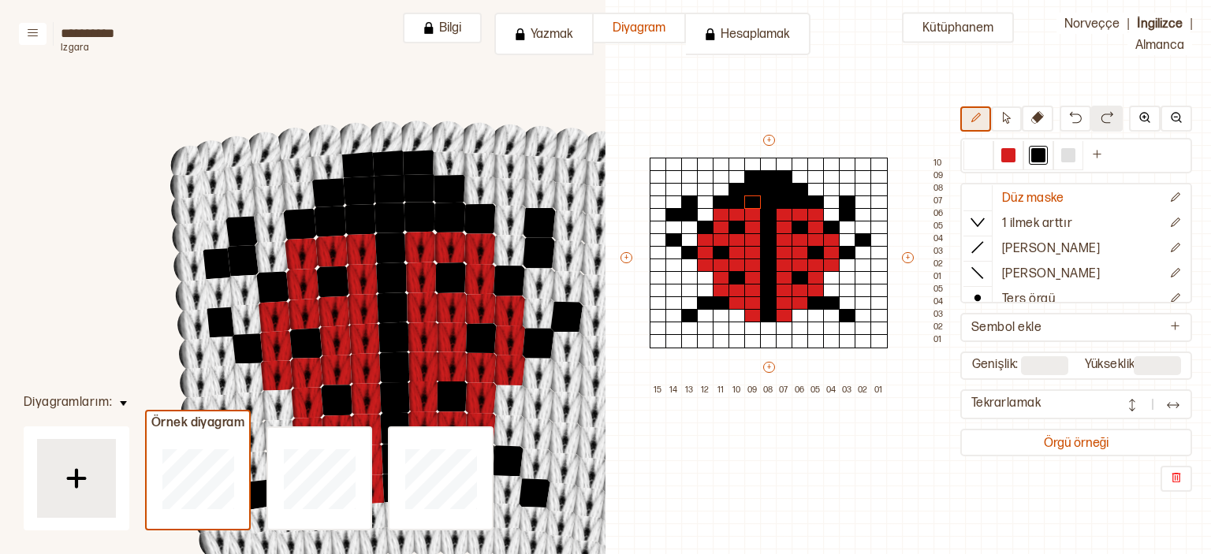
click at [983, 129] on button at bounding box center [975, 118] width 31 height 25
click at [747, 201] on div at bounding box center [752, 203] width 17 height 14
click at [1126, 403] on img at bounding box center [1132, 405] width 16 height 16
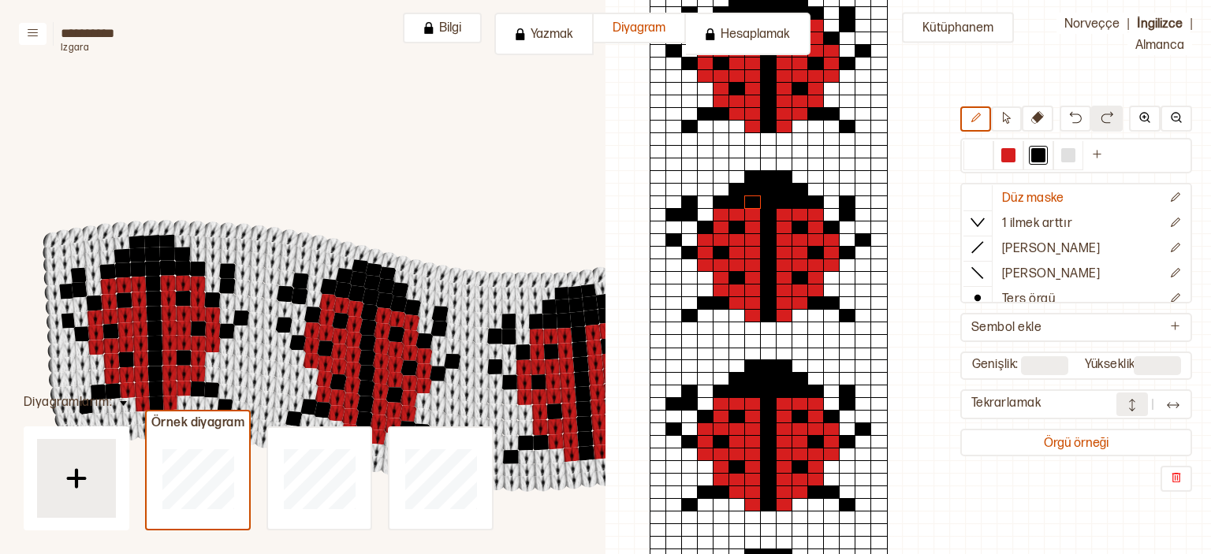
scroll to position [0, 216]
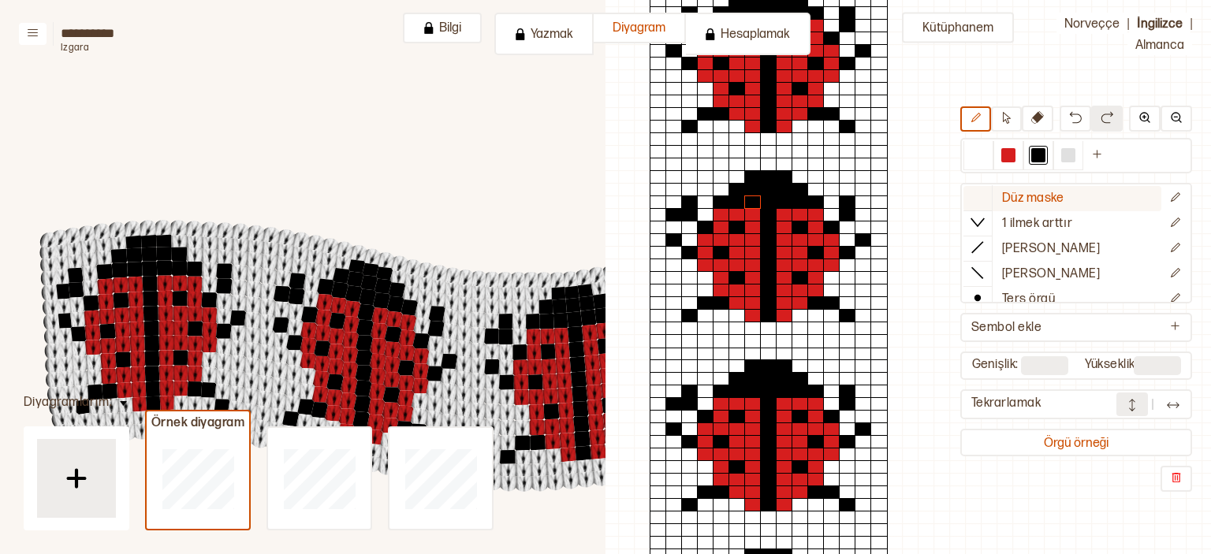
click at [1036, 200] on font "Düz maske" at bounding box center [1032, 198] width 61 height 15
click at [1169, 192] on icon "Düzenleme sembolü" at bounding box center [1175, 198] width 12 height 12
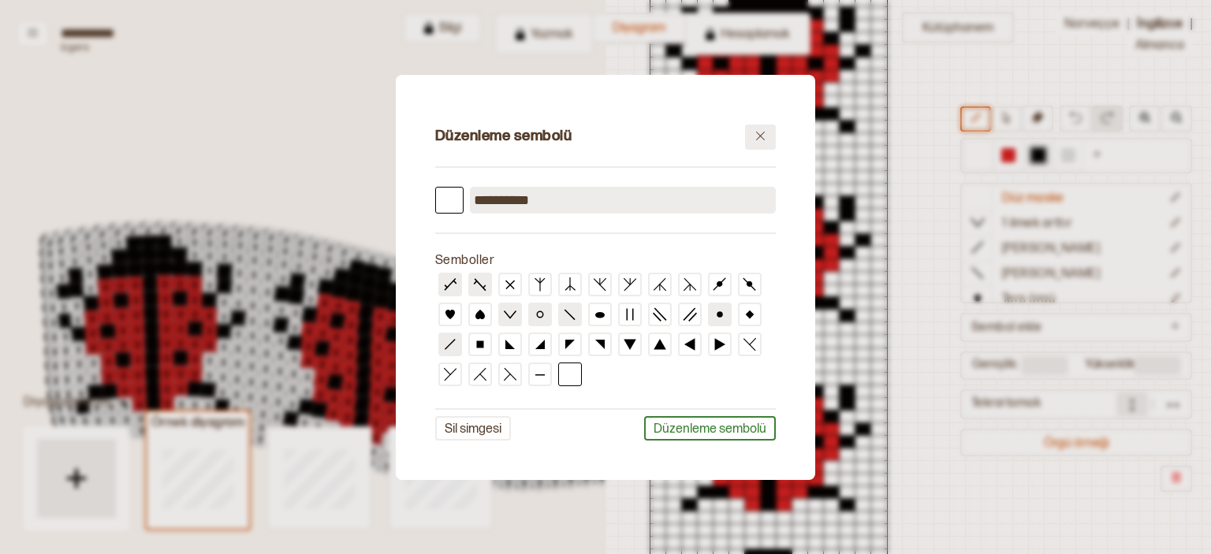
click at [750, 147] on button at bounding box center [760, 137] width 31 height 25
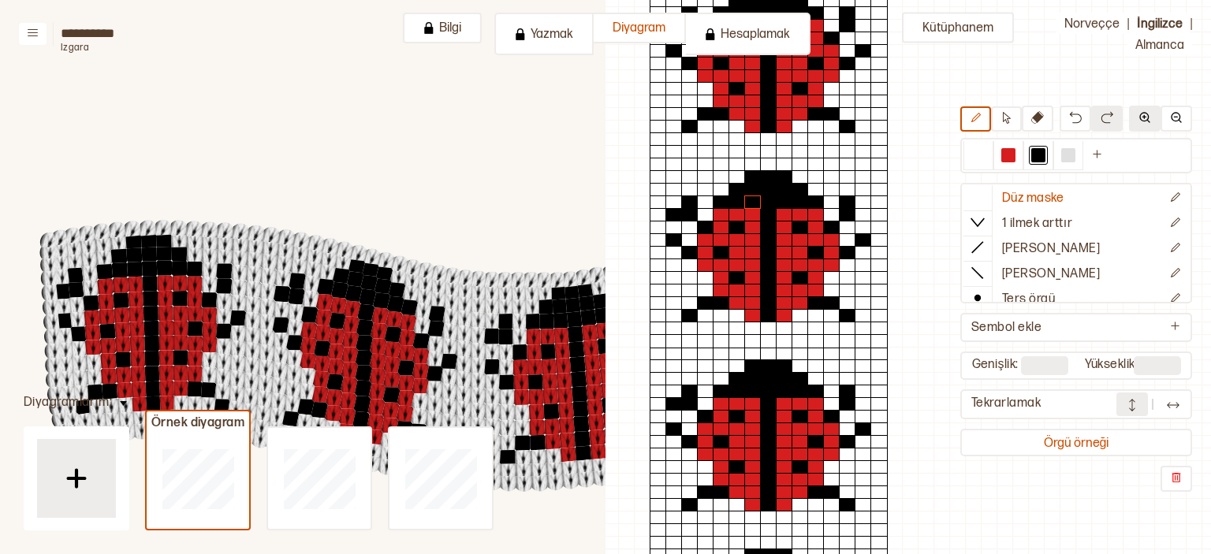
click at [1146, 124] on img at bounding box center [1144, 117] width 13 height 13
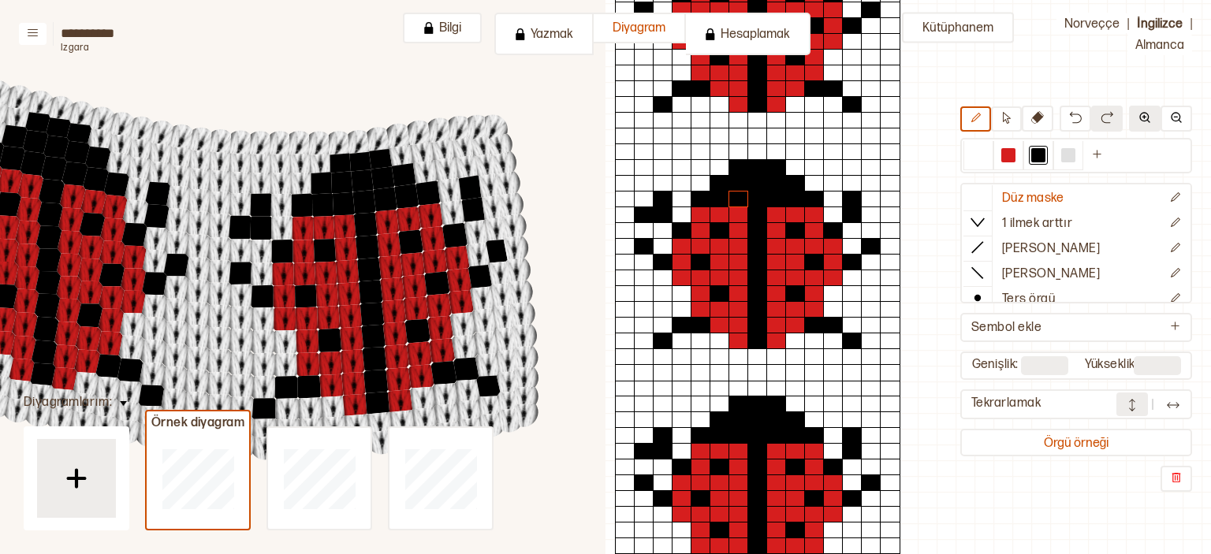
click at [1146, 124] on img at bounding box center [1144, 117] width 13 height 13
